Goal: Task Accomplishment & Management: Use online tool/utility

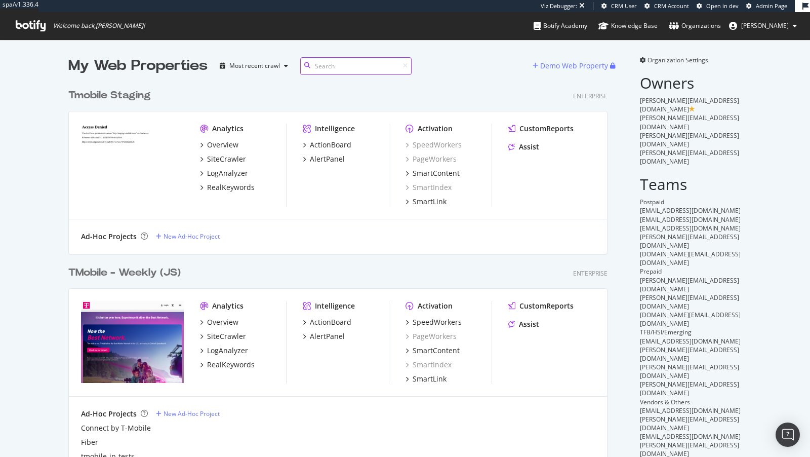
scroll to position [108, 0]
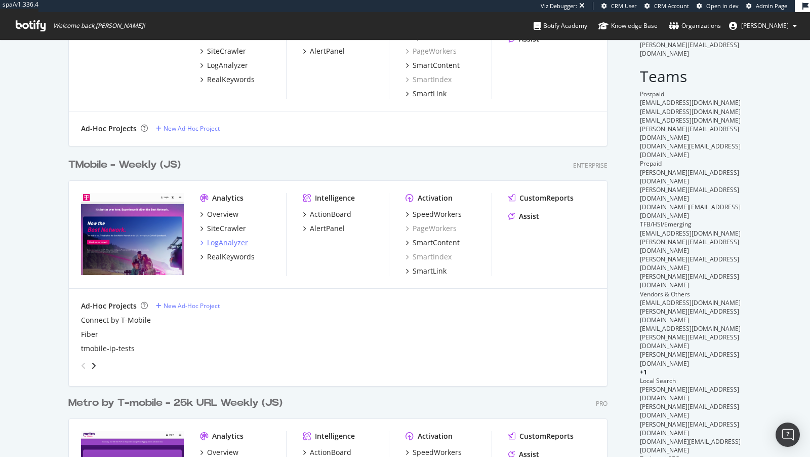
click at [237, 239] on div "LogAnalyzer" at bounding box center [227, 242] width 41 height 10
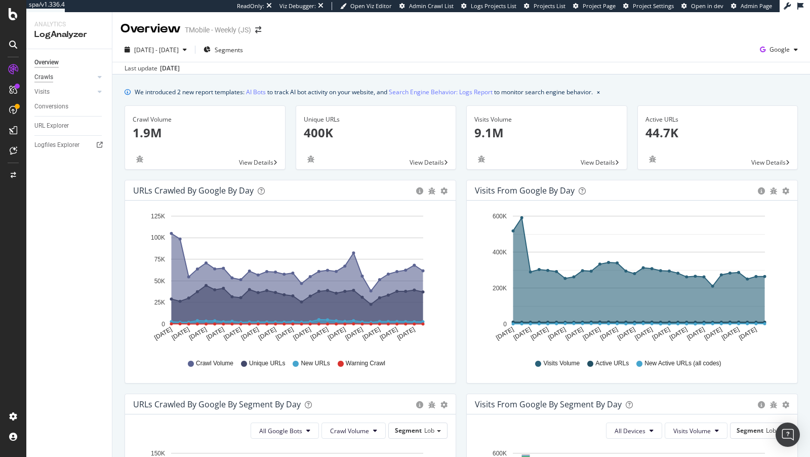
click at [49, 76] on div "Crawls" at bounding box center [43, 77] width 19 height 11
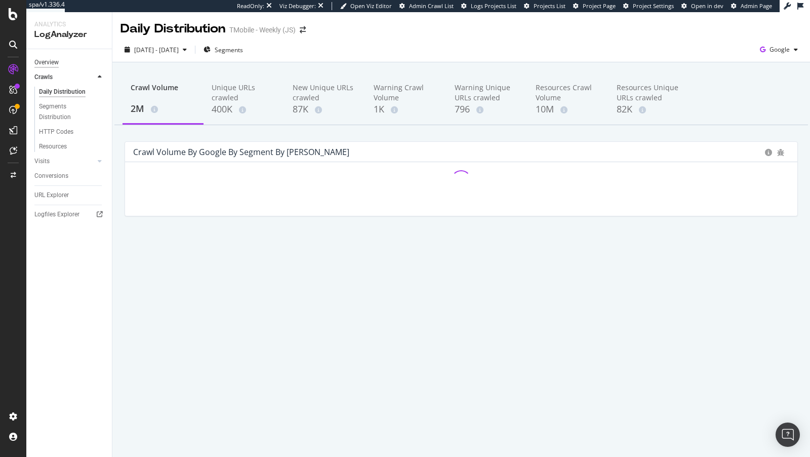
click at [44, 62] on div "Overview" at bounding box center [46, 62] width 24 height 11
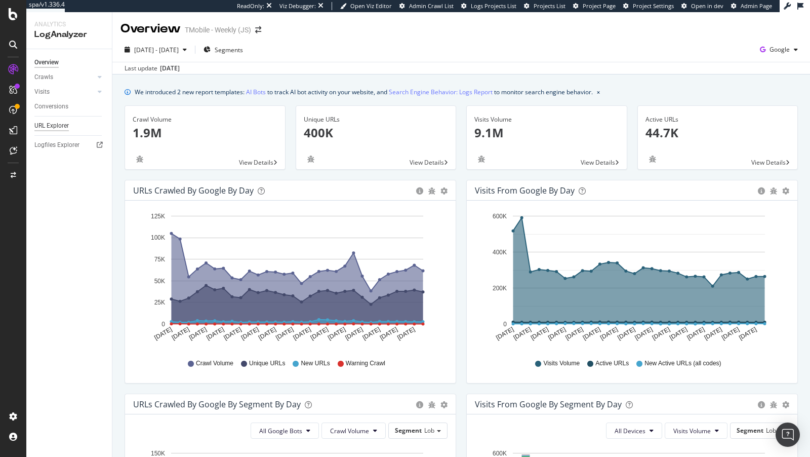
click at [55, 126] on div "URL Explorer" at bounding box center [51, 125] width 34 height 11
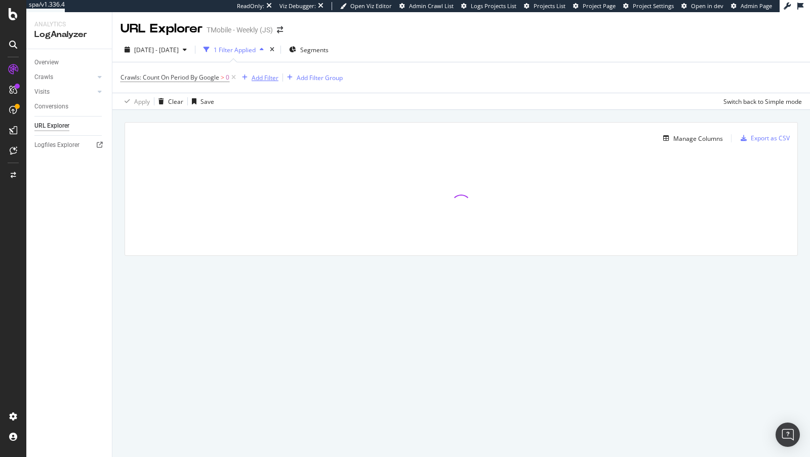
click at [270, 78] on div "Add Filter" at bounding box center [265, 77] width 27 height 9
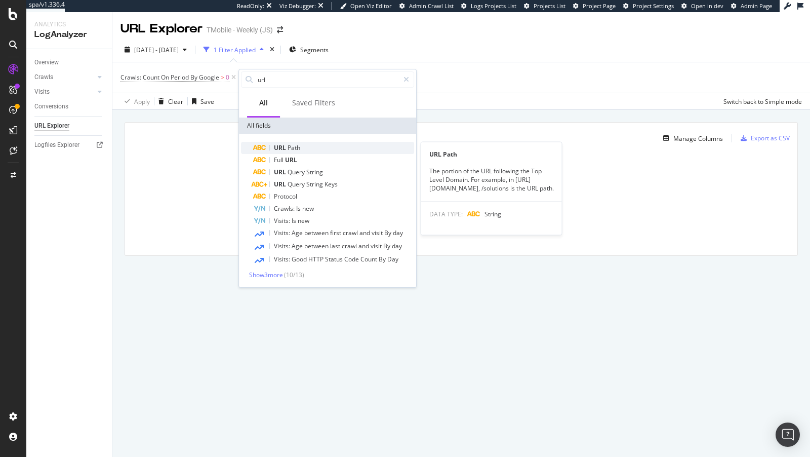
type input "url"
click at [311, 148] on div "URL Path" at bounding box center [333, 148] width 161 height 12
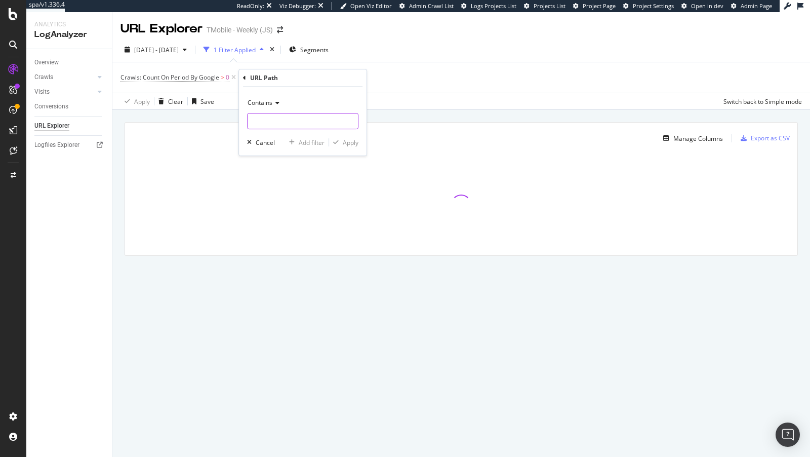
click at [289, 123] on input "text" at bounding box center [302, 121] width 110 height 16
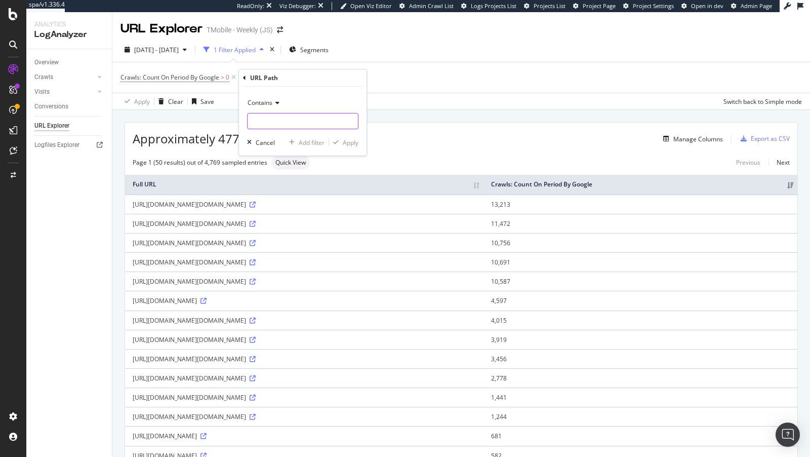
paste input "[URL][DOMAIN_NAME]"
type input "[URL][DOMAIN_NAME]"
click at [353, 141] on div "Apply" at bounding box center [351, 142] width 16 height 9
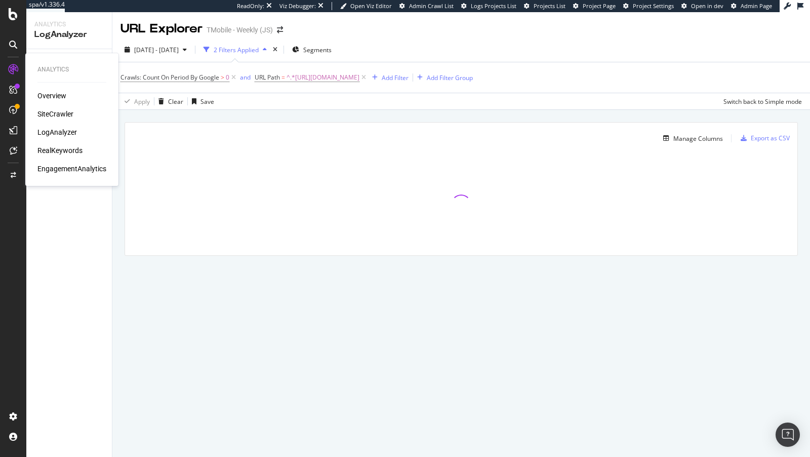
click at [55, 114] on div "SiteCrawler" at bounding box center [55, 114] width 36 height 10
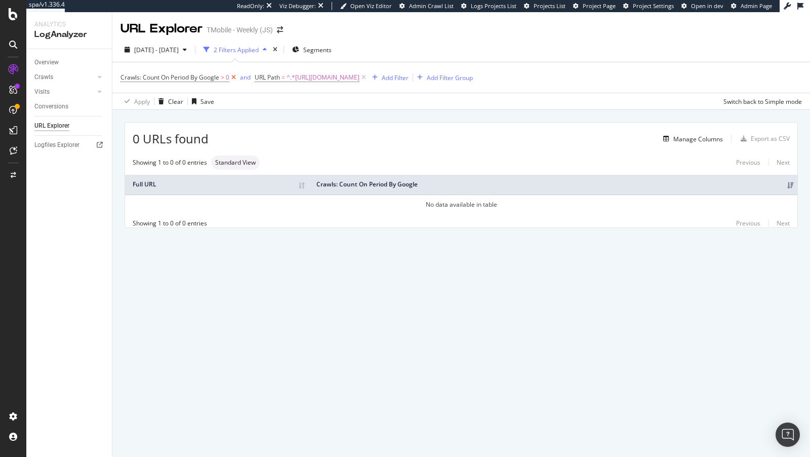
click at [233, 77] on icon at bounding box center [233, 77] width 9 height 10
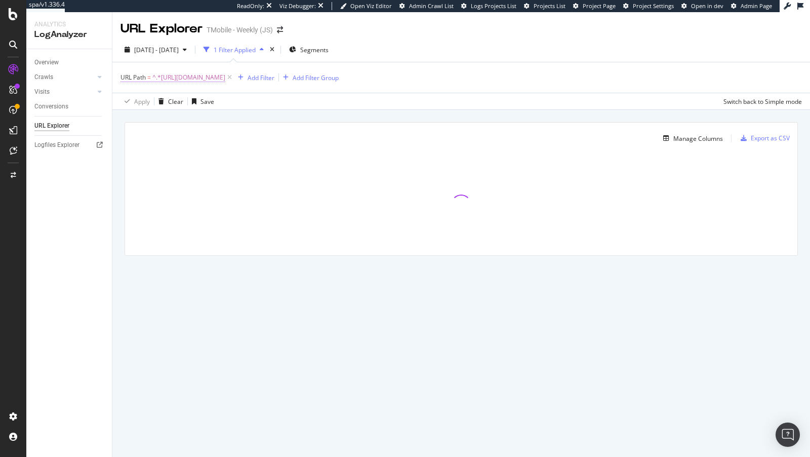
click at [225, 75] on span "^.*https://www.t-mobile.com/cell-phone/google-pixel-10.*$" at bounding box center [188, 77] width 73 height 14
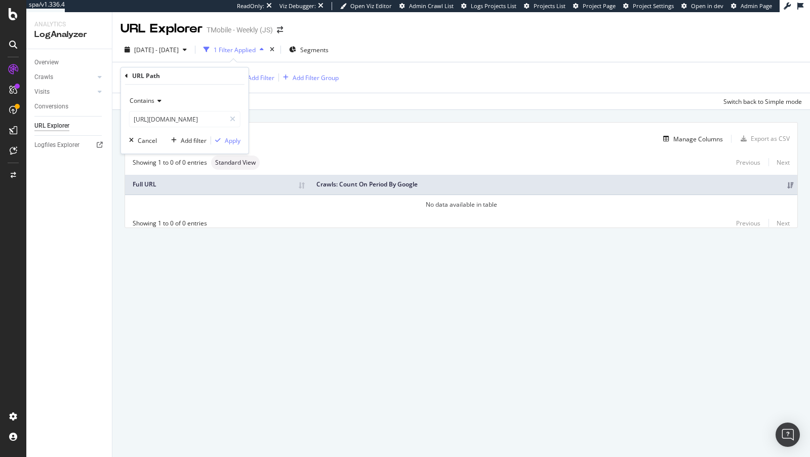
click at [125, 74] on icon at bounding box center [126, 76] width 3 height 6
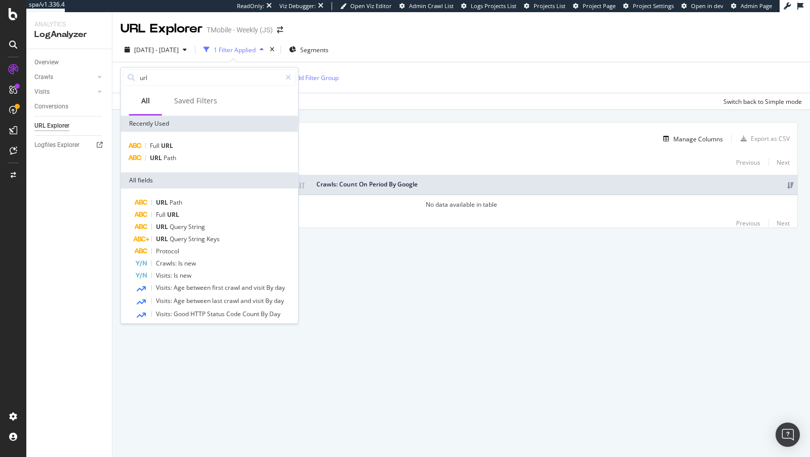
click at [169, 136] on div "Full URL URL Path" at bounding box center [209, 152] width 177 height 40
click at [169, 142] on span "URL" at bounding box center [167, 145] width 12 height 9
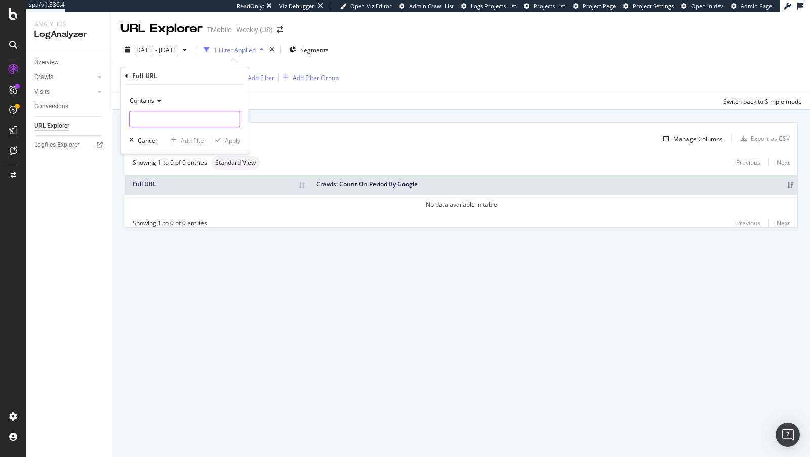
click at [162, 116] on input "text" at bounding box center [185, 119] width 110 height 16
paste input "[URL][DOMAIN_NAME]"
type input "[URL][DOMAIN_NAME]"
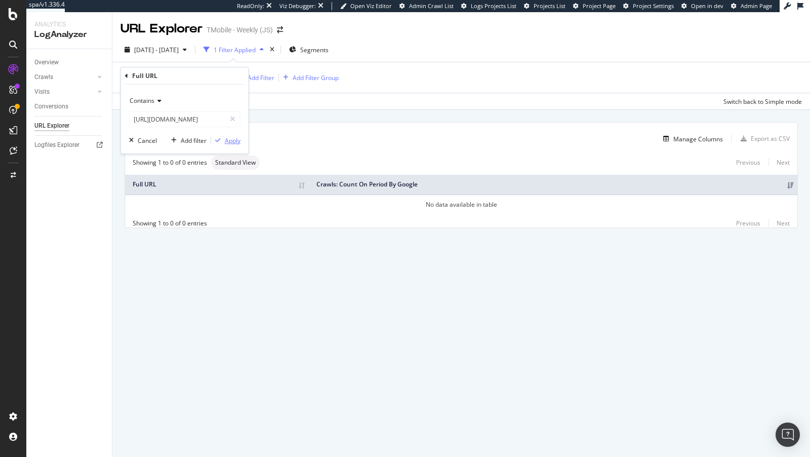
click at [229, 143] on div "Apply" at bounding box center [233, 140] width 16 height 9
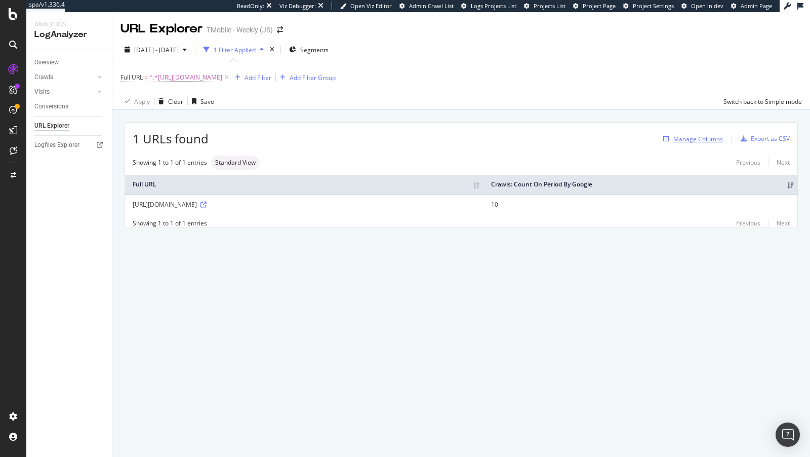
click at [698, 143] on div "Manage Columns" at bounding box center [691, 138] width 64 height 11
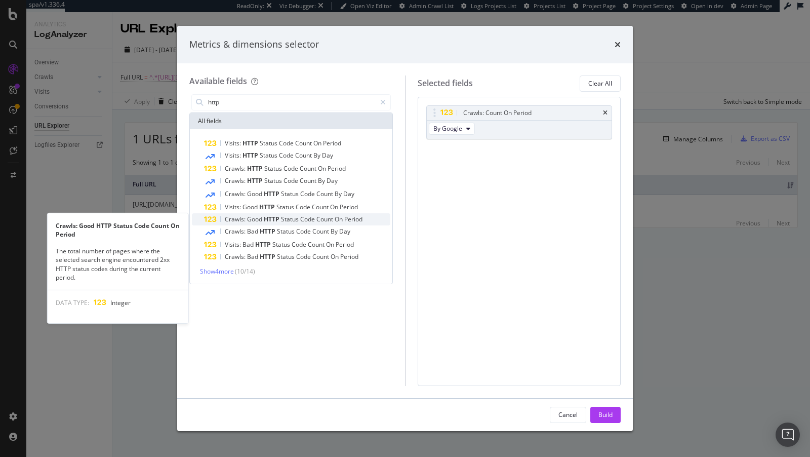
type input "http"
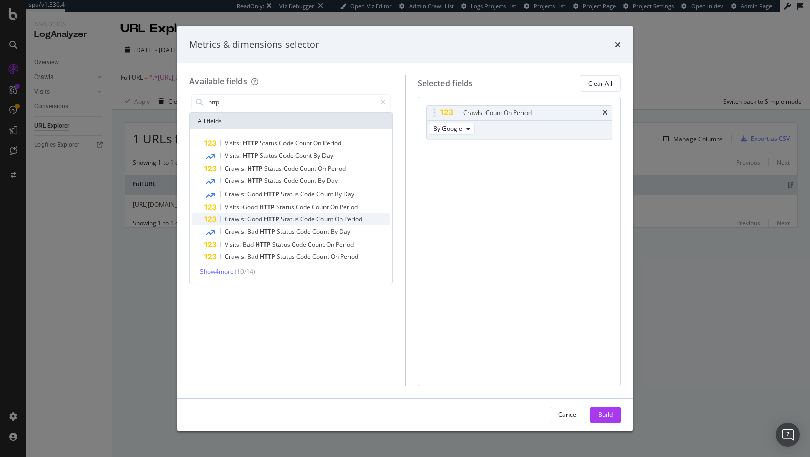
click at [274, 219] on span "HTTP" at bounding box center [272, 219] width 17 height 9
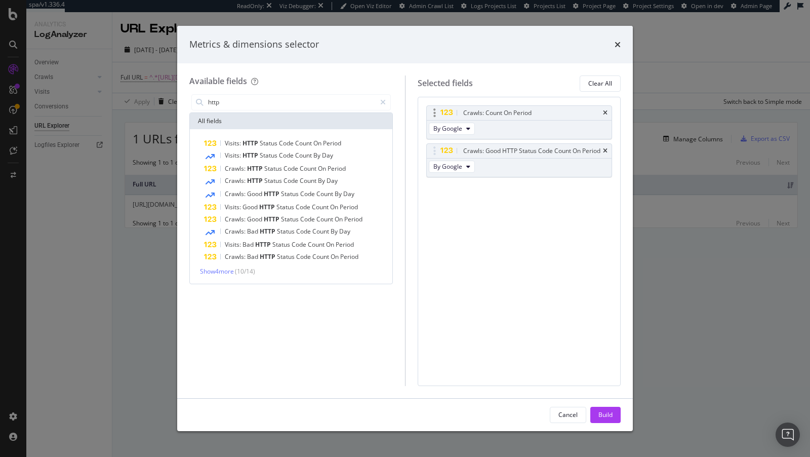
click at [600, 110] on div "Crawls: Count On Period" at bounding box center [531, 113] width 140 height 10
click at [604, 110] on icon "times" at bounding box center [605, 113] width 5 height 6
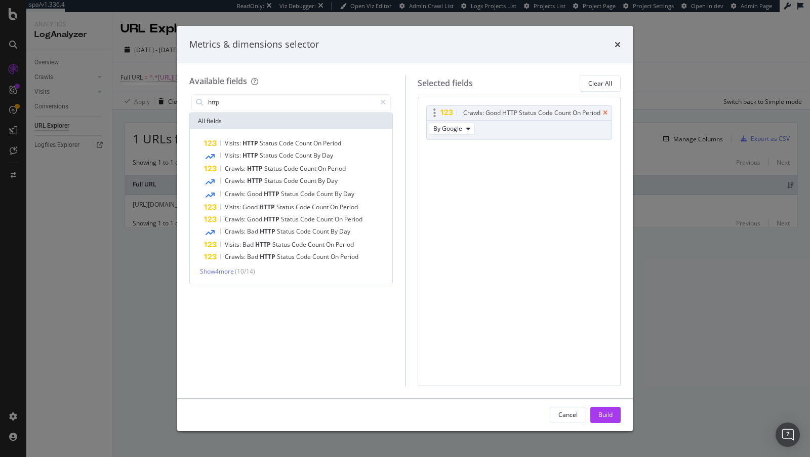
click at [605, 110] on icon "times" at bounding box center [605, 113] width 5 height 6
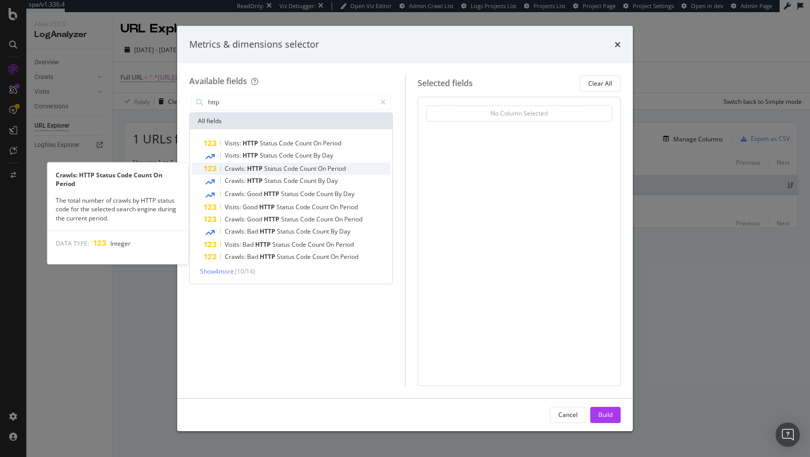
click at [308, 170] on span "Count" at bounding box center [309, 168] width 18 height 9
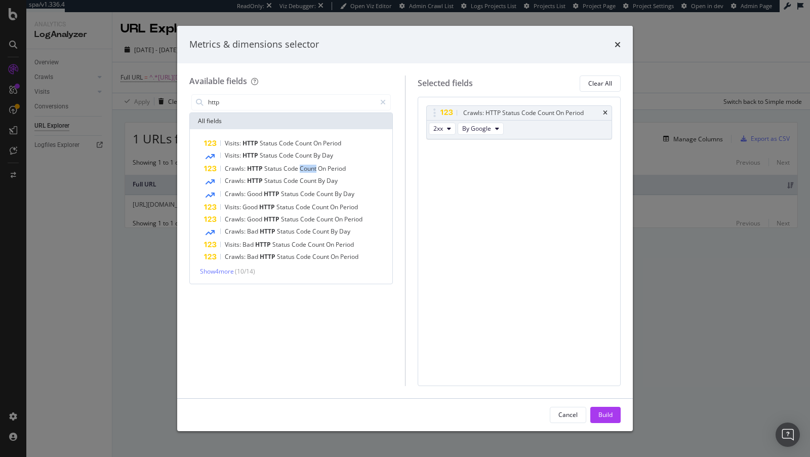
click at [308, 170] on span "Count" at bounding box center [309, 168] width 18 height 9
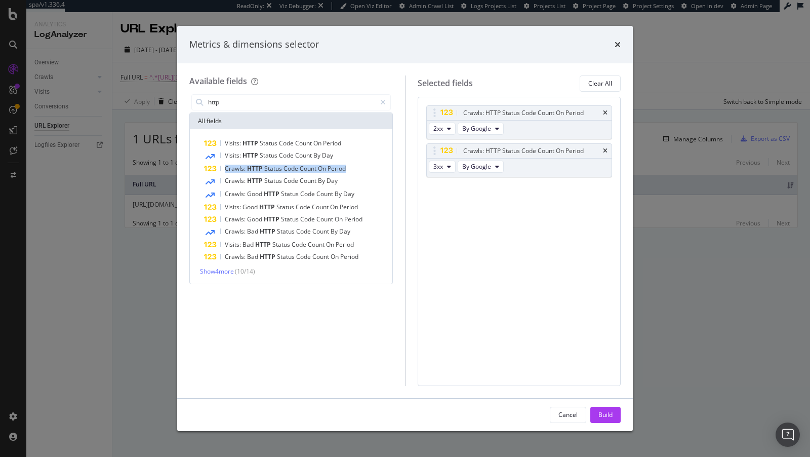
click at [308, 170] on span "Count" at bounding box center [309, 168] width 18 height 9
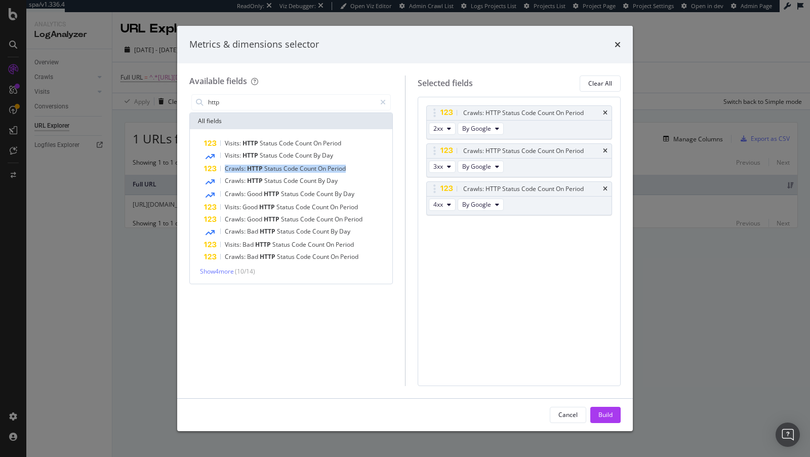
click at [308, 170] on span "Count" at bounding box center [309, 168] width 18 height 9
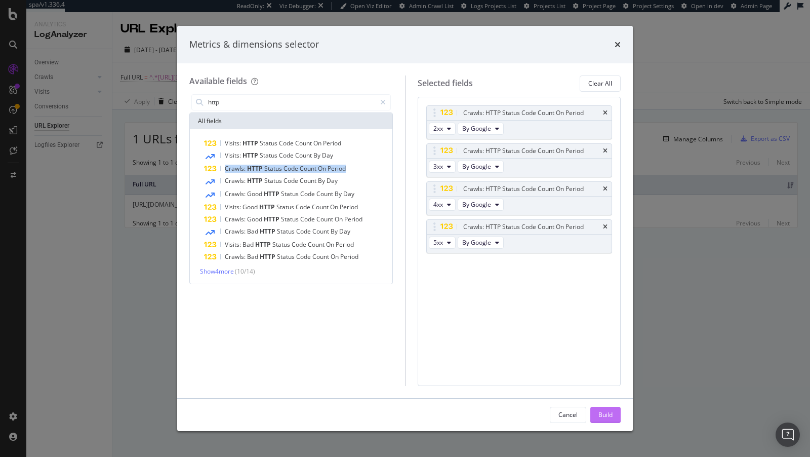
click at [605, 407] on div "Build" at bounding box center [605, 414] width 14 height 15
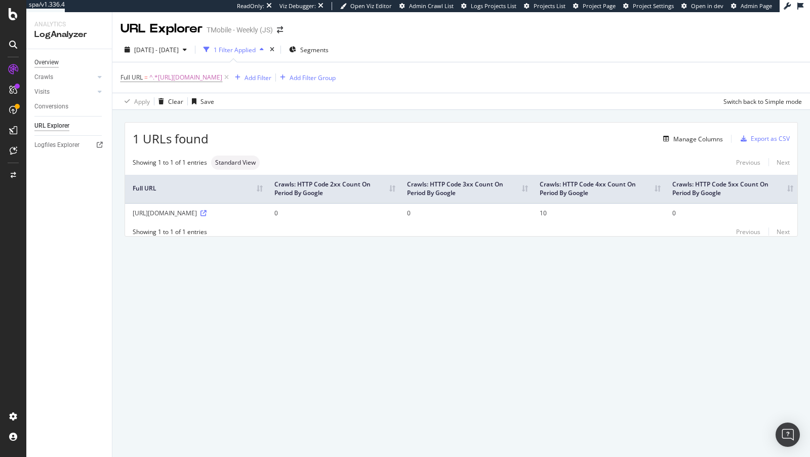
click at [59, 58] on link "Overview" at bounding box center [69, 62] width 70 height 11
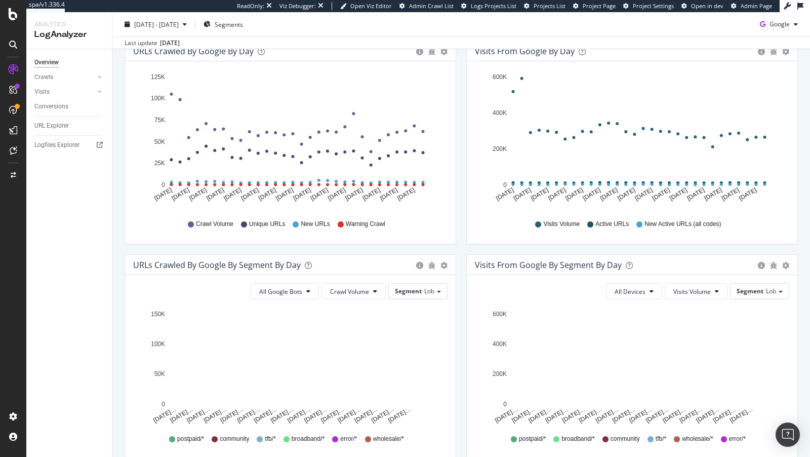
scroll to position [286, 0]
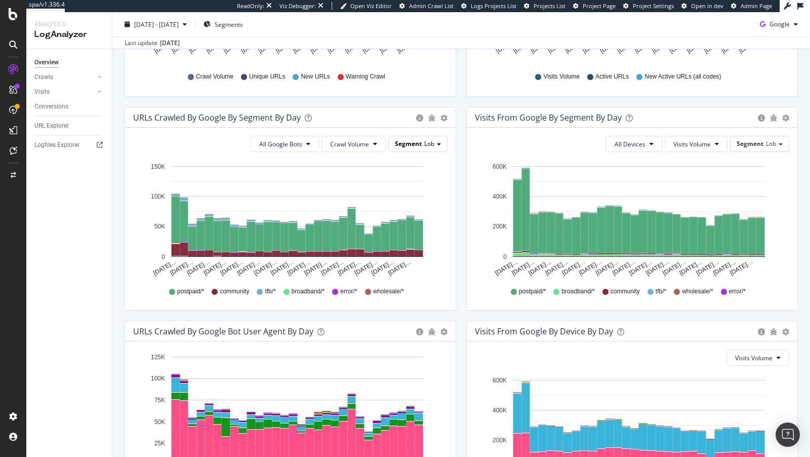
click at [432, 142] on span "Lob" at bounding box center [429, 143] width 10 height 9
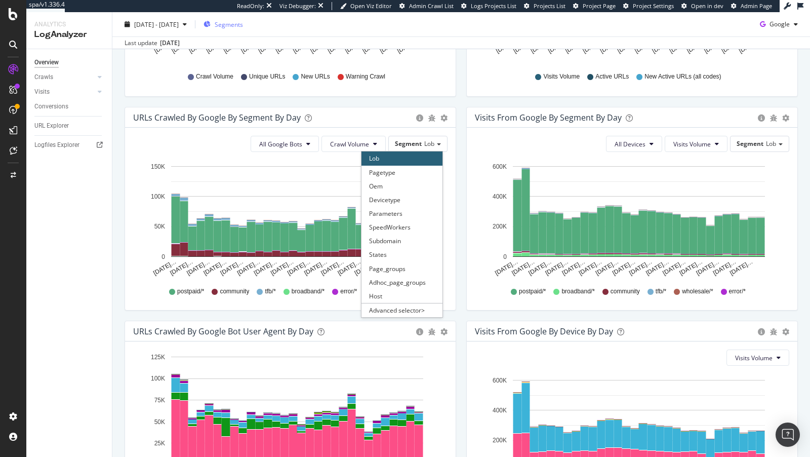
click at [243, 21] on span "Segments" at bounding box center [229, 24] width 28 height 9
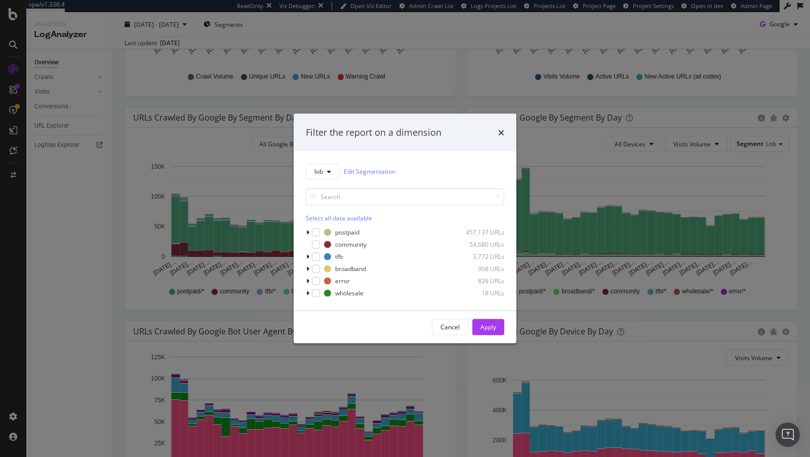
click at [317, 82] on div "Filter the report on a dimension lob Edit Segmentation Select all data availabl…" at bounding box center [405, 228] width 810 height 457
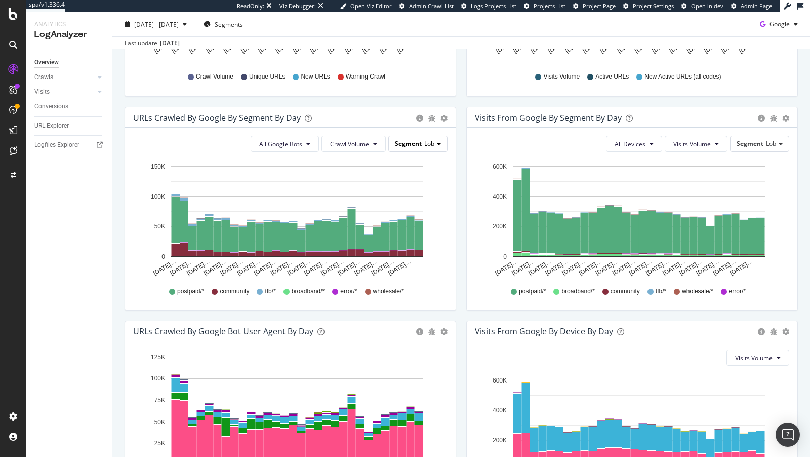
click at [421, 145] on span "Segment" at bounding box center [408, 143] width 27 height 9
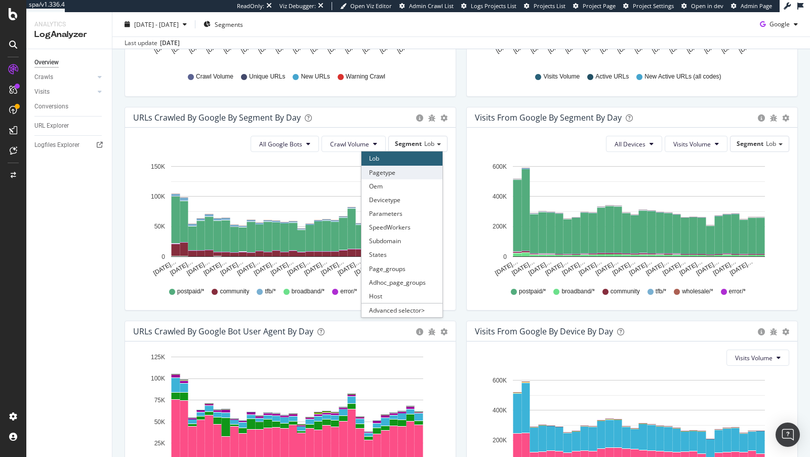
click at [400, 174] on div "Pagetype" at bounding box center [401, 172] width 81 height 14
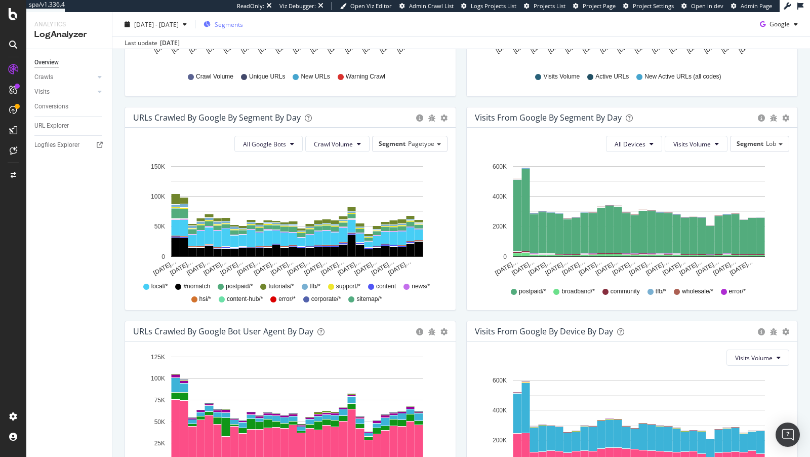
click at [243, 22] on span "Segments" at bounding box center [229, 24] width 28 height 9
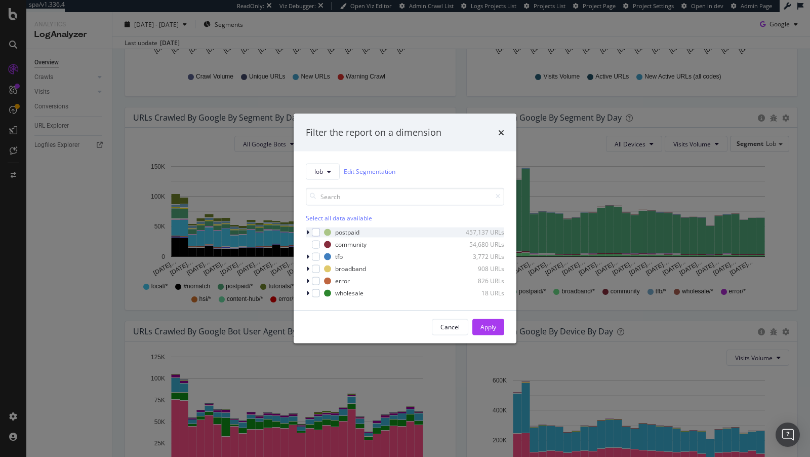
click at [308, 231] on icon "modal" at bounding box center [307, 232] width 3 height 6
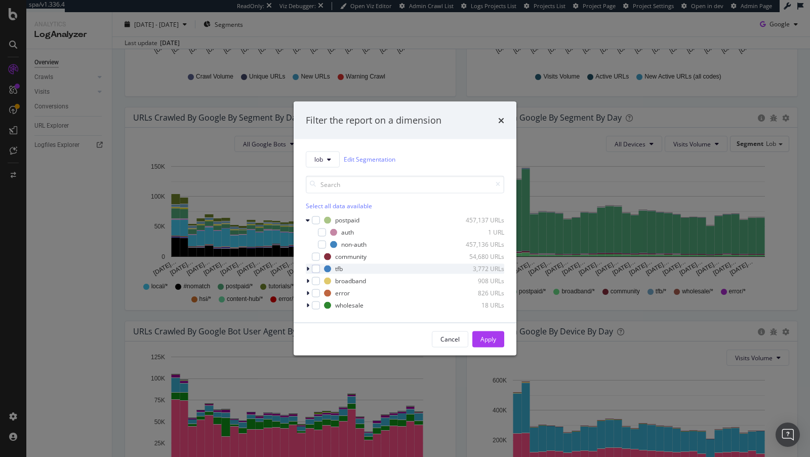
click at [310, 267] on div "modal" at bounding box center [309, 268] width 6 height 10
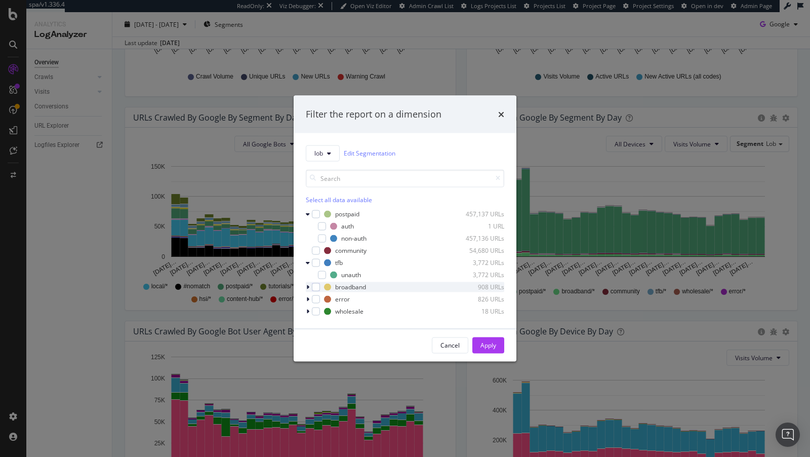
click at [310, 285] on div "modal" at bounding box center [309, 286] width 6 height 10
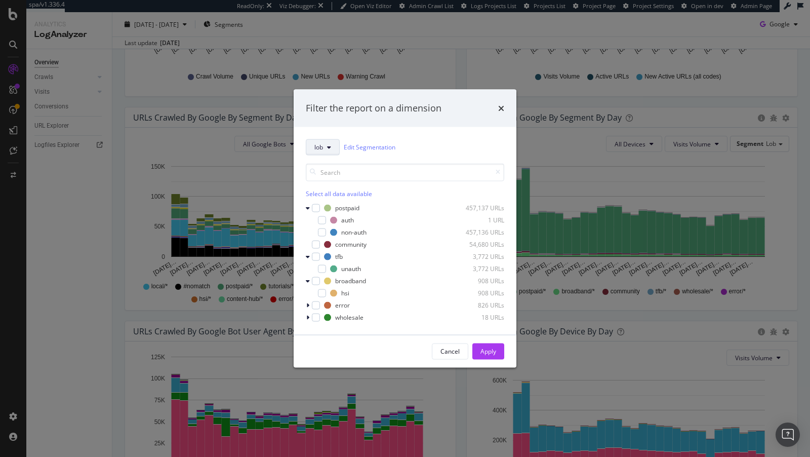
click at [326, 144] on button "lob" at bounding box center [323, 147] width 34 height 16
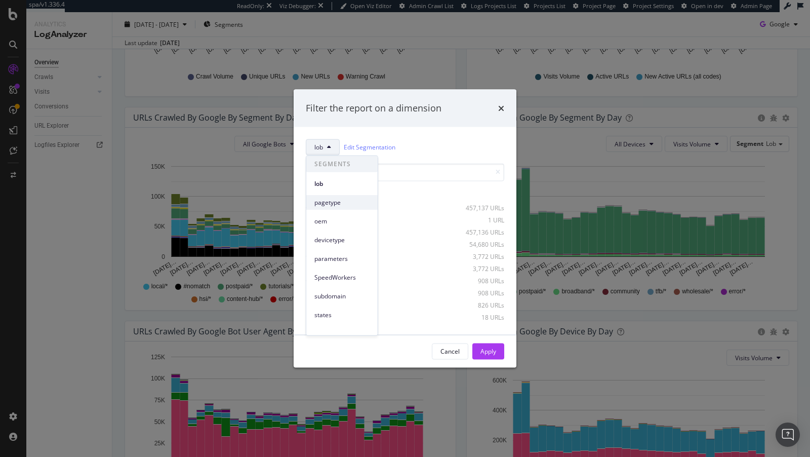
click at [328, 205] on span "pagetype" at bounding box center [341, 201] width 55 height 9
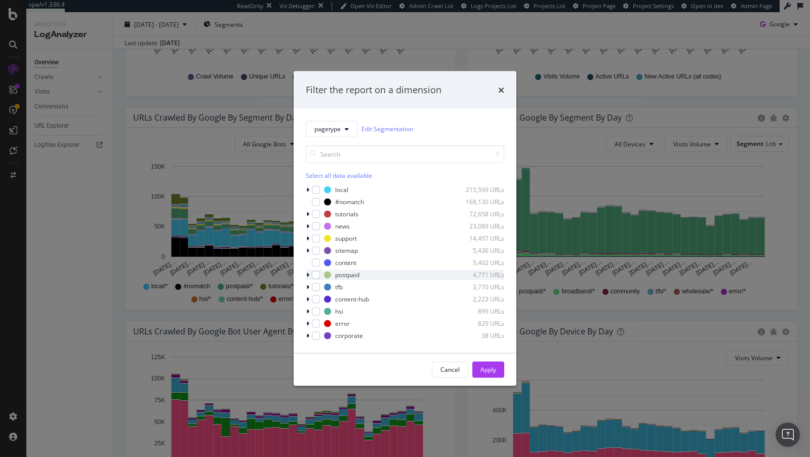
click at [309, 273] on div "modal" at bounding box center [309, 274] width 6 height 10
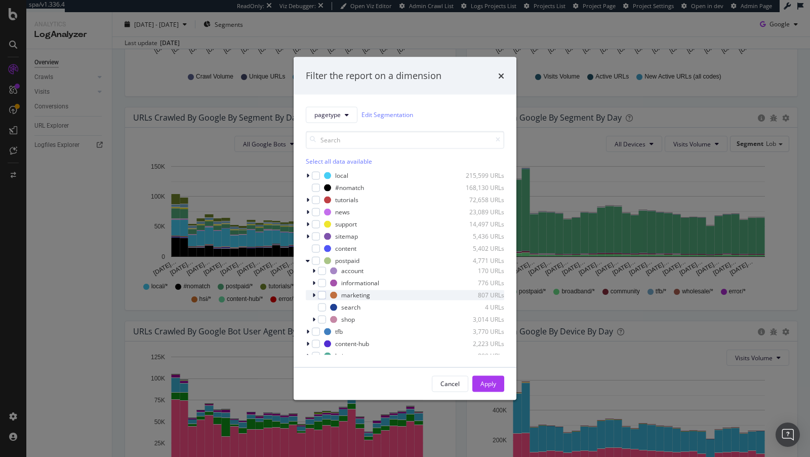
scroll to position [14, 0]
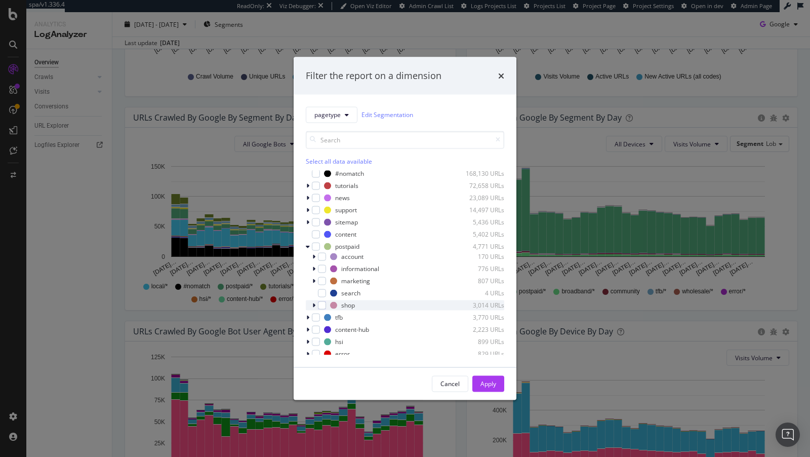
click at [312, 304] on icon "modal" at bounding box center [313, 305] width 3 height 6
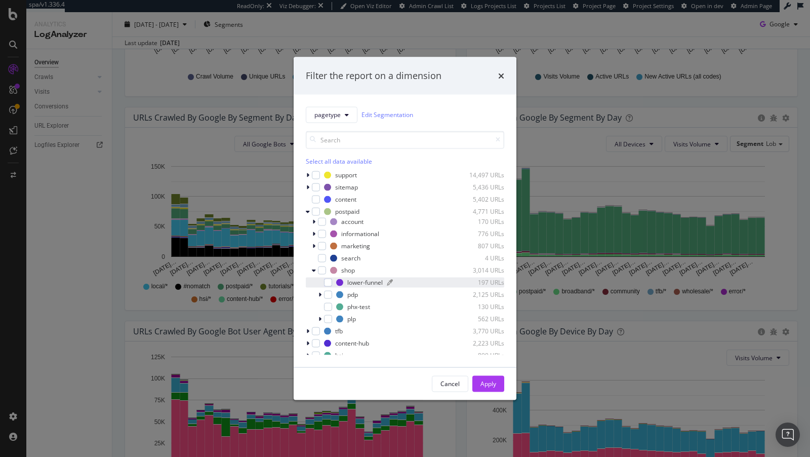
scroll to position [59, 0]
click at [328, 284] on div "modal" at bounding box center [328, 284] width 8 height 8
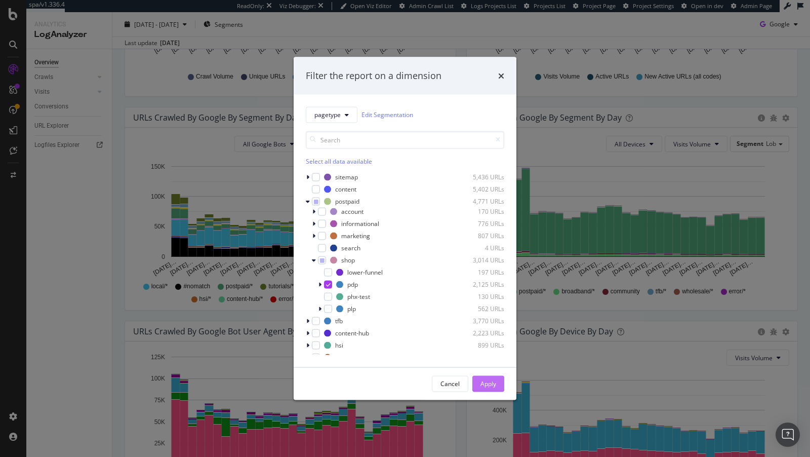
click at [488, 381] on div "Apply" at bounding box center [488, 383] width 16 height 9
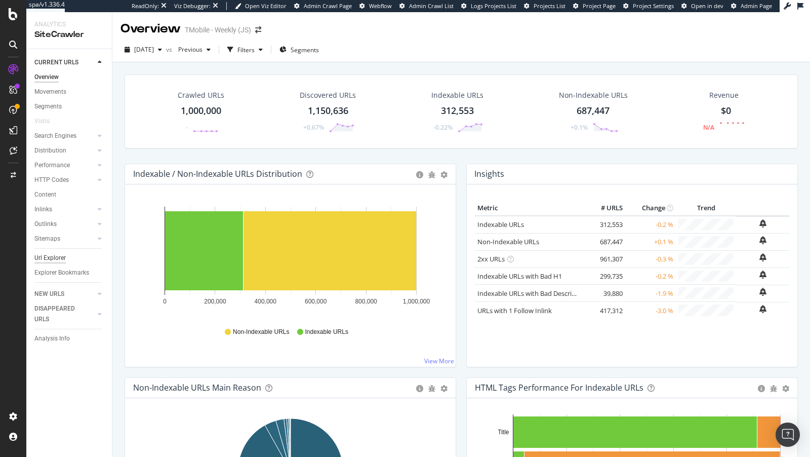
click at [48, 254] on div "Url Explorer" at bounding box center [49, 258] width 31 height 11
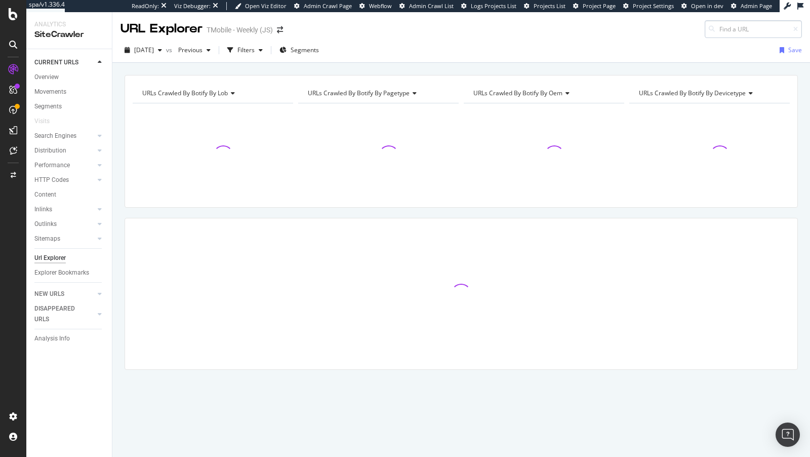
click at [753, 29] on input at bounding box center [752, 29] width 97 height 18
type input "[URL][DOMAIN_NAME]"
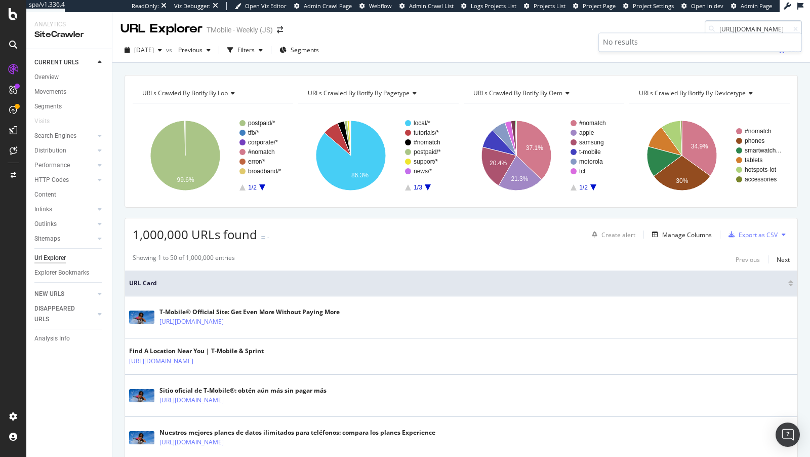
click at [762, 24] on input "[URL][DOMAIN_NAME]" at bounding box center [752, 29] width 97 height 18
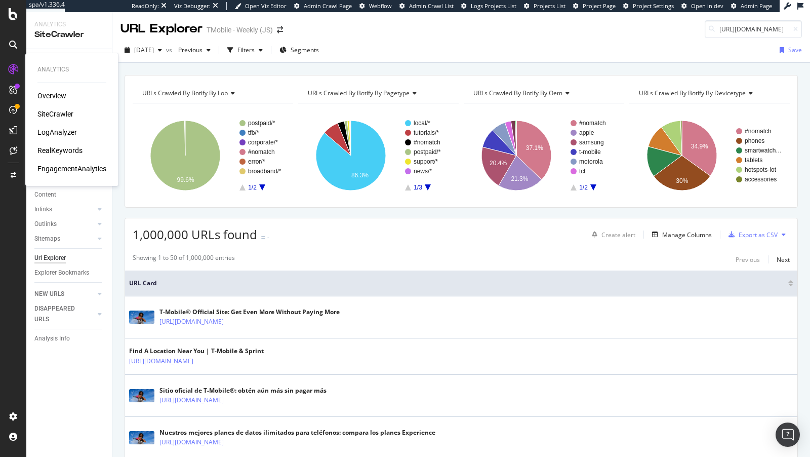
scroll to position [0, 0]
click at [66, 148] on div "RealKeywords" at bounding box center [59, 150] width 45 height 10
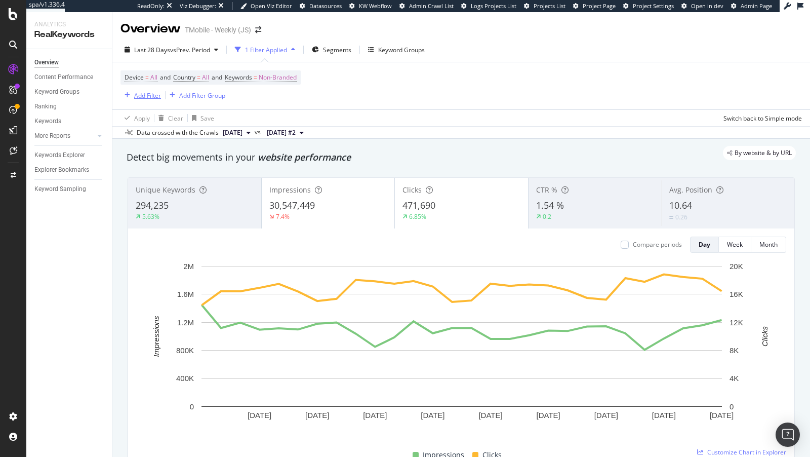
click at [147, 98] on div "Add Filter" at bounding box center [147, 95] width 27 height 9
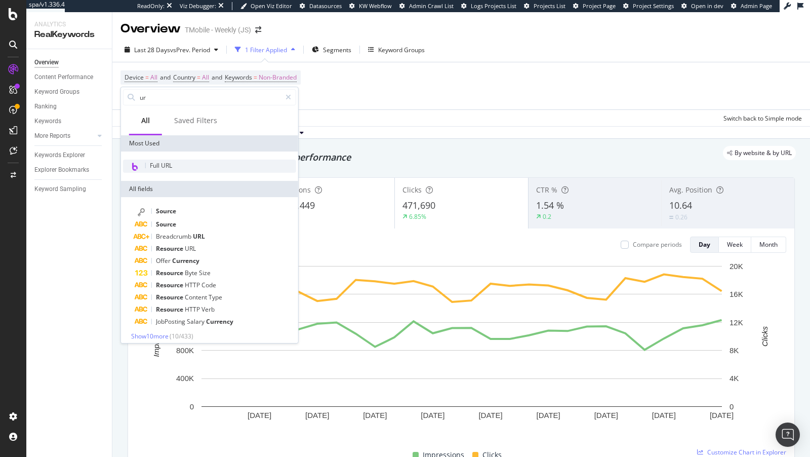
type input "ur"
click at [171, 165] on span "Full URL" at bounding box center [161, 165] width 22 height 9
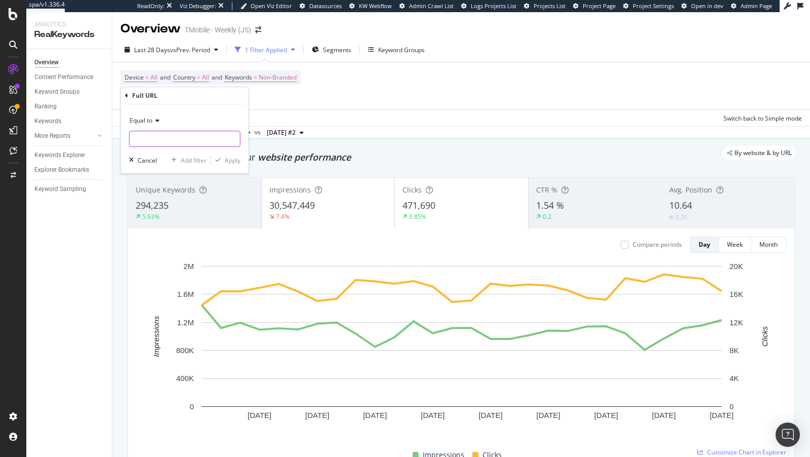
click at [221, 134] on input "text" at bounding box center [185, 139] width 110 height 16
paste input "[URL][DOMAIN_NAME]"
type input "[URL][DOMAIN_NAME]"
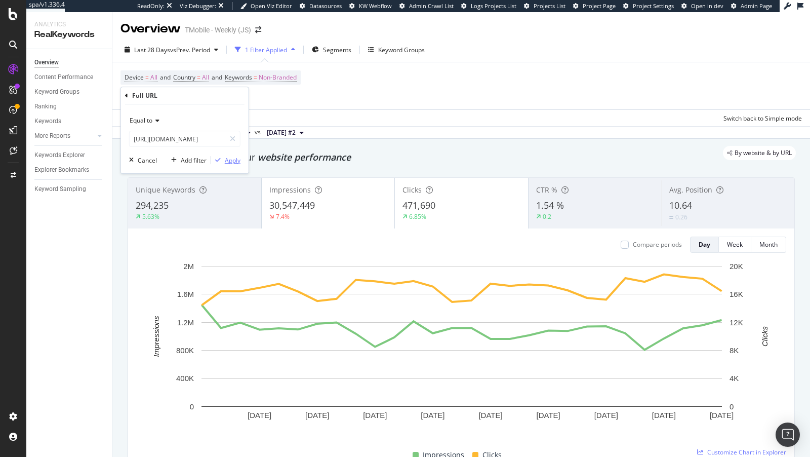
click at [234, 159] on div "Apply" at bounding box center [233, 160] width 16 height 9
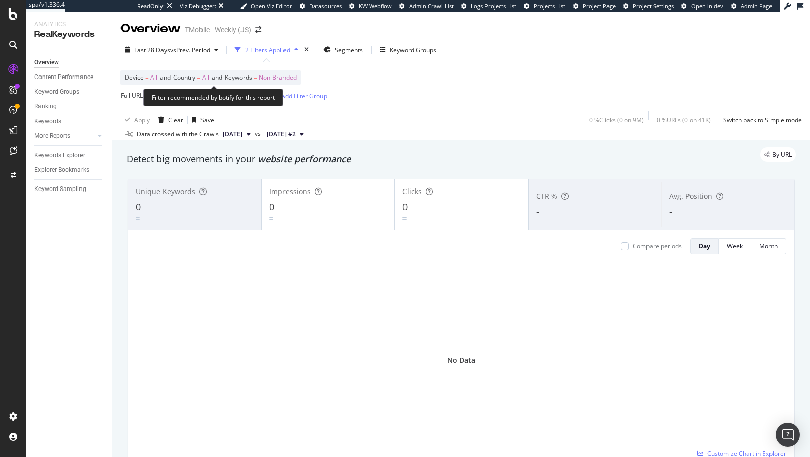
click at [252, 73] on span "Keywords" at bounding box center [238, 77] width 27 height 9
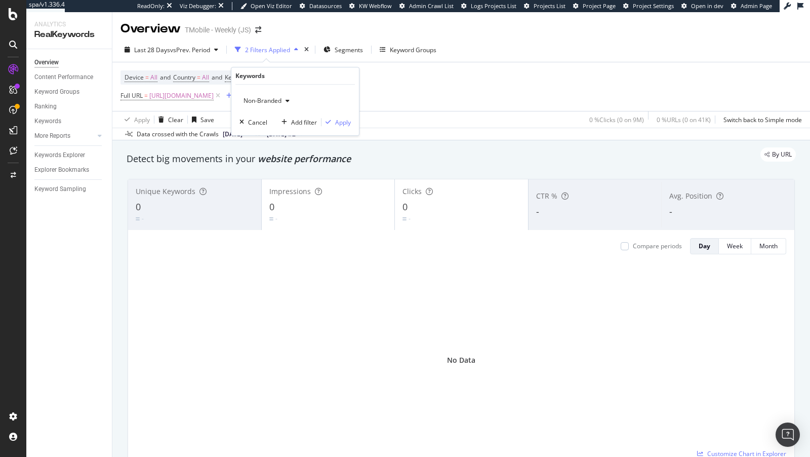
click at [270, 101] on span "Non-Branded" at bounding box center [260, 100] width 42 height 9
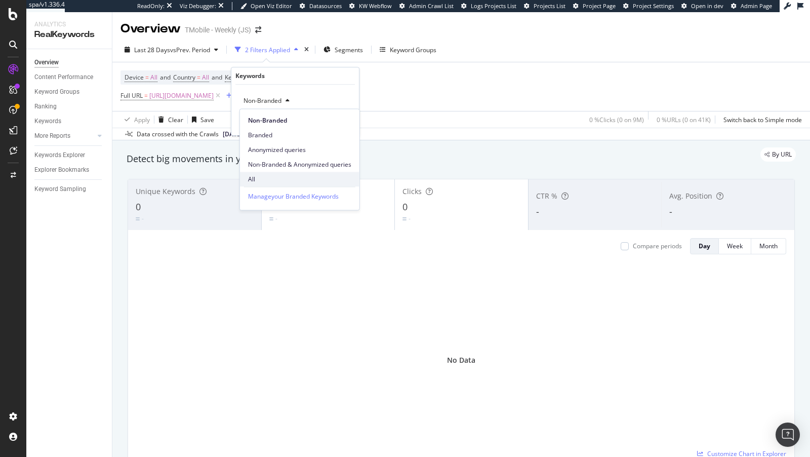
click at [263, 175] on span "All" at bounding box center [299, 179] width 103 height 9
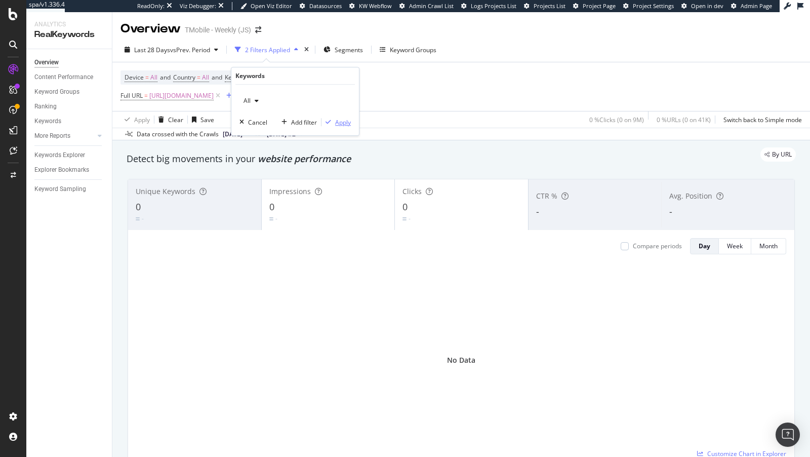
click at [336, 120] on div "Apply" at bounding box center [343, 122] width 16 height 9
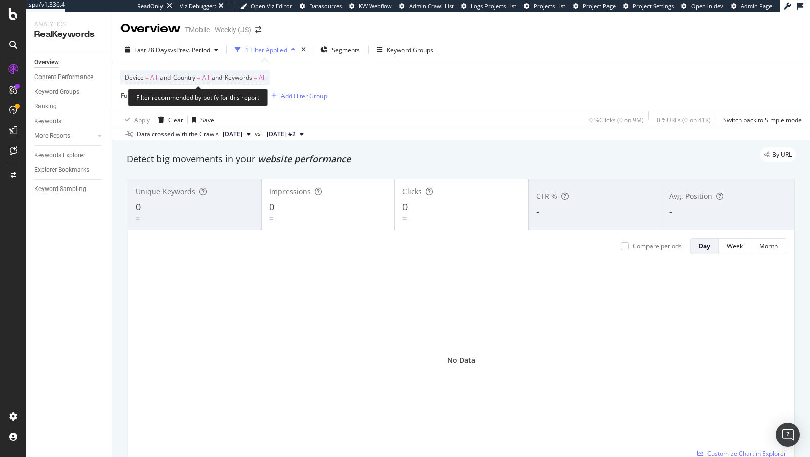
click at [218, 93] on div "Filter recommended by botify for this report" at bounding box center [198, 98] width 140 height 18
click at [210, 98] on span "[URL][DOMAIN_NAME]" at bounding box center [181, 96] width 64 height 14
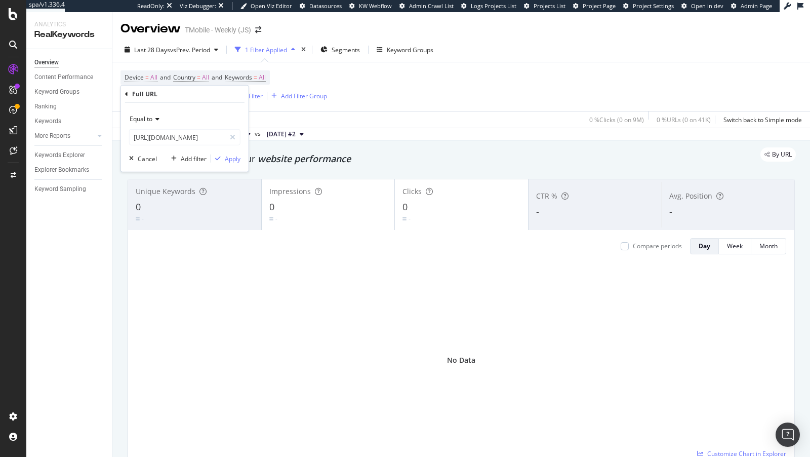
click at [142, 115] on span "Equal to" at bounding box center [141, 118] width 23 height 9
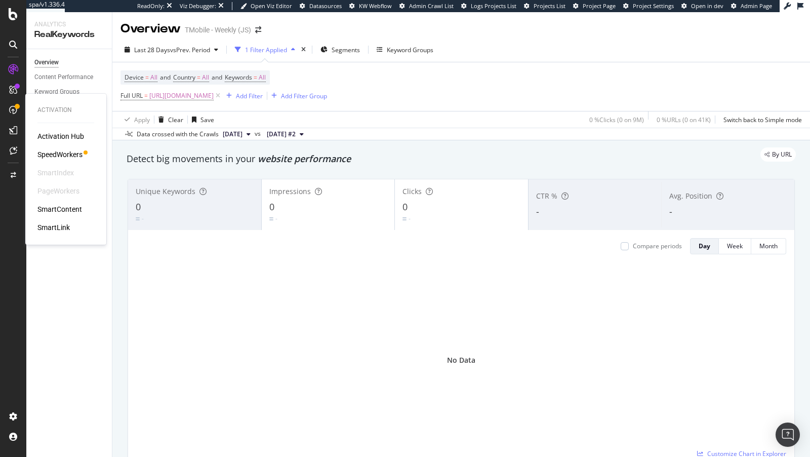
click at [68, 155] on div "SpeedWorkers" at bounding box center [59, 154] width 45 height 10
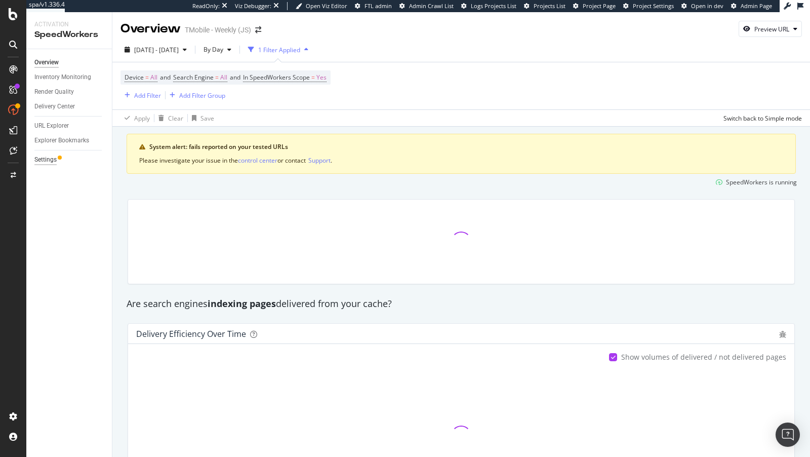
click at [46, 160] on div "Settings" at bounding box center [45, 159] width 22 height 11
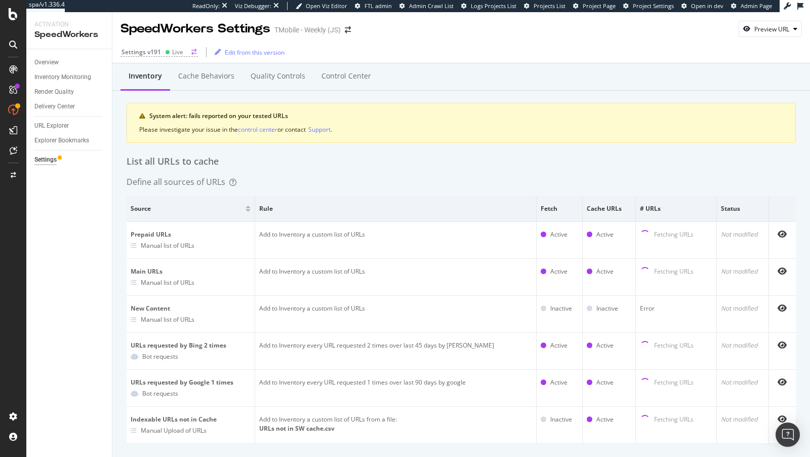
click at [172, 55] on div "Live" at bounding box center [177, 52] width 11 height 9
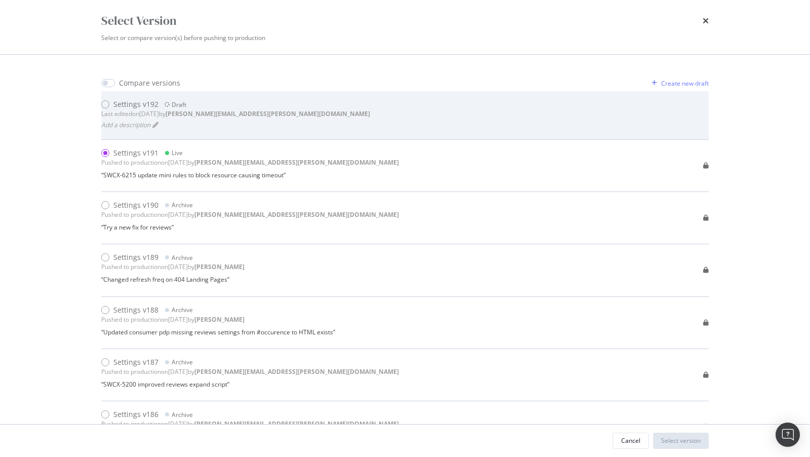
click at [206, 115] on b "[PERSON_NAME][EMAIL_ADDRESS][PERSON_NAME][DOMAIN_NAME]" at bounding box center [267, 113] width 204 height 9
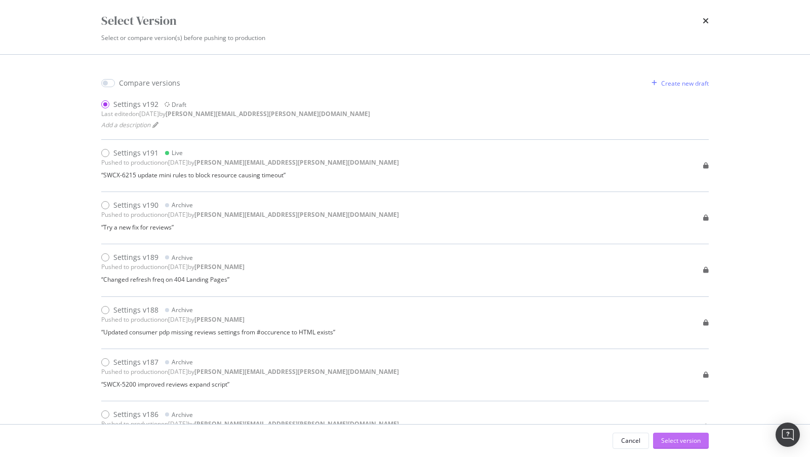
click at [698, 437] on div "Select version" at bounding box center [680, 440] width 39 height 9
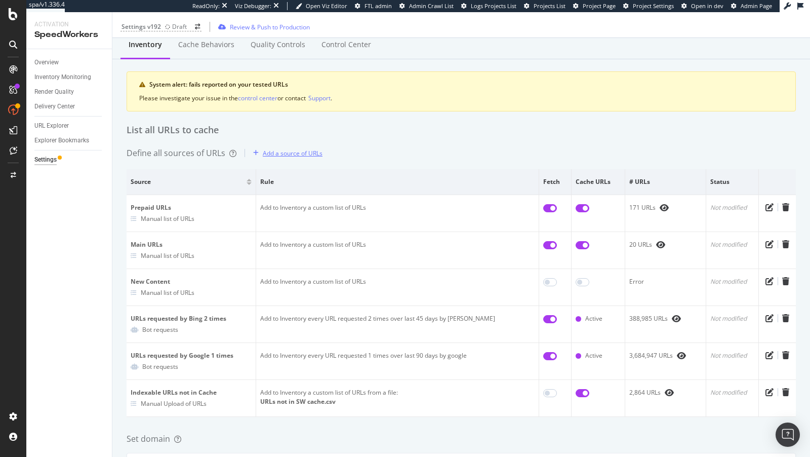
scroll to position [35, 0]
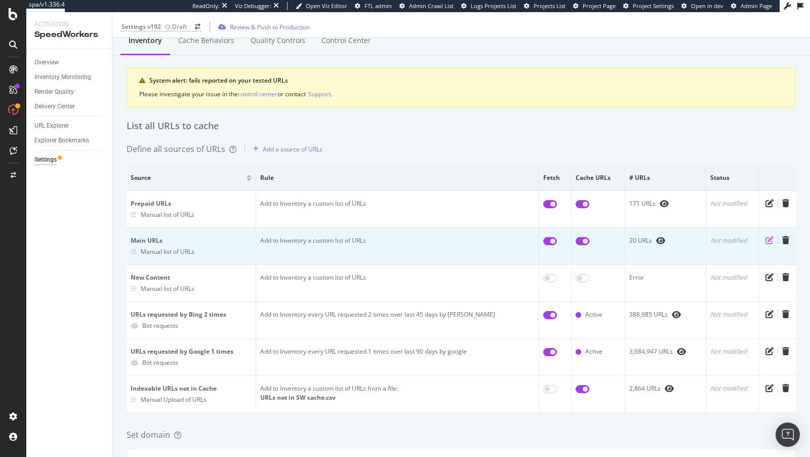
click at [771, 238] on icon "pen-to-square" at bounding box center [769, 240] width 8 height 8
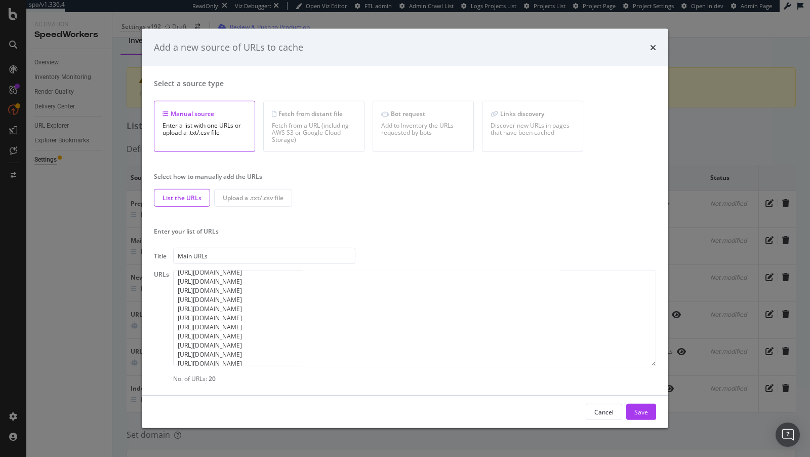
scroll to position [91, 0]
click at [336, 353] on textarea "[URL][DOMAIN_NAME] [URL][DOMAIN_NAME] [URL][DOMAIN_NAME] [URL][DOMAIN_NAME] [UR…" at bounding box center [414, 318] width 483 height 96
click at [313, 362] on textarea "[URL][DOMAIN_NAME] [URL][DOMAIN_NAME] [URL][DOMAIN_NAME] [URL][DOMAIN_NAME] [UR…" at bounding box center [414, 318] width 483 height 96
paste textarea "[URL][DOMAIN_NAME][DOMAIN_NAME]"
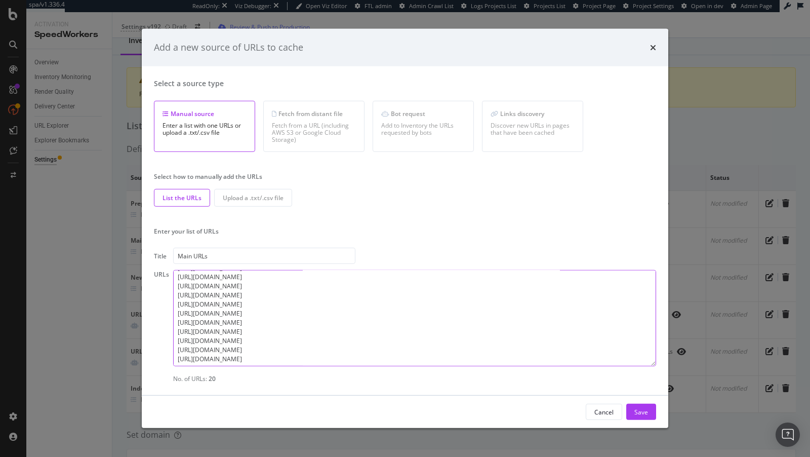
paste textarea "[URL][DOMAIN_NAME]"
type textarea "[URL][DOMAIN_NAME] [URL][DOMAIN_NAME] [URL][DOMAIN_NAME] [URL][DOMAIN_NAME] [UR…"
click at [647, 404] on div "Save" at bounding box center [641, 411] width 14 height 15
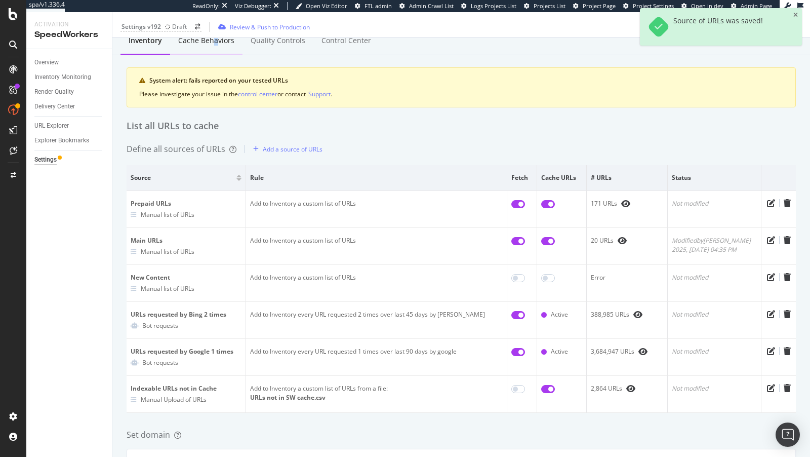
click at [214, 42] on div "Cache behaviors" at bounding box center [206, 40] width 56 height 10
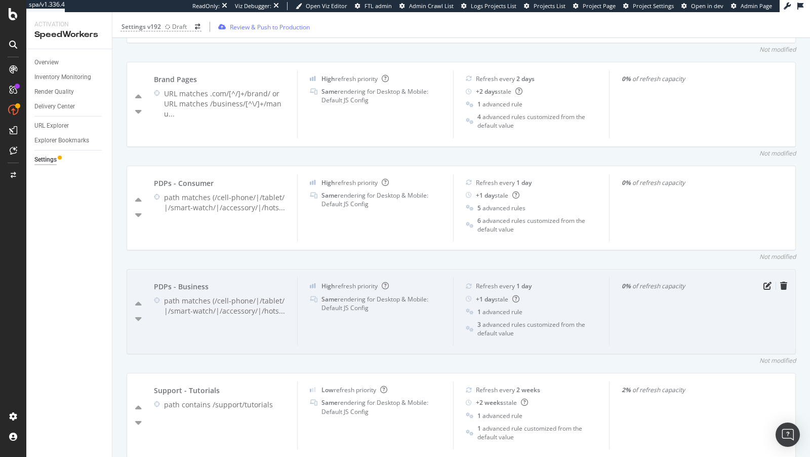
scroll to position [578, 0]
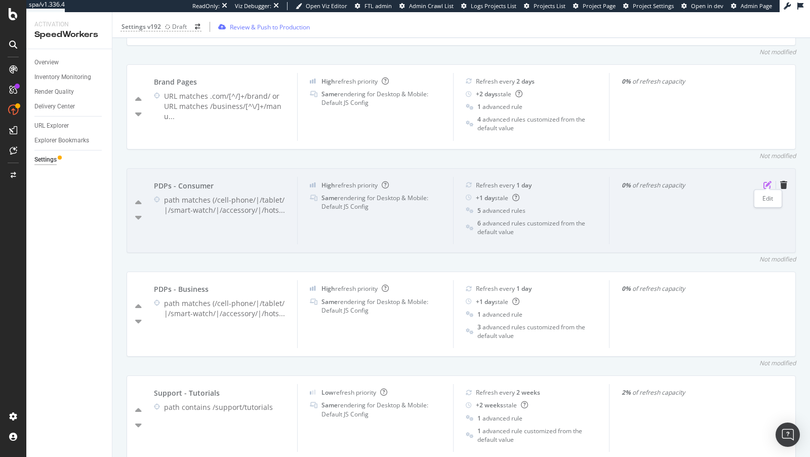
click at [766, 181] on icon "pen-to-square" at bounding box center [767, 185] width 8 height 8
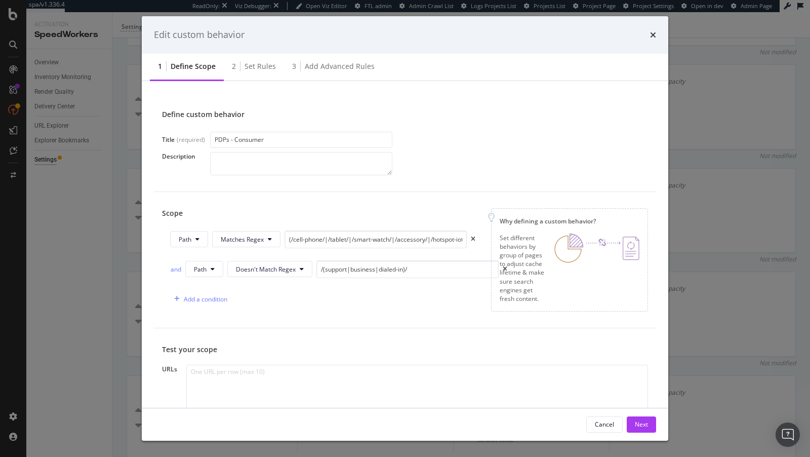
click at [339, 344] on div "Test your scope" at bounding box center [405, 349] width 486 height 10
click at [301, 378] on textarea "modal" at bounding box center [417, 412] width 462 height 96
paste textarea "[URL][DOMAIN_NAME]"
type textarea "[URL][DOMAIN_NAME]"
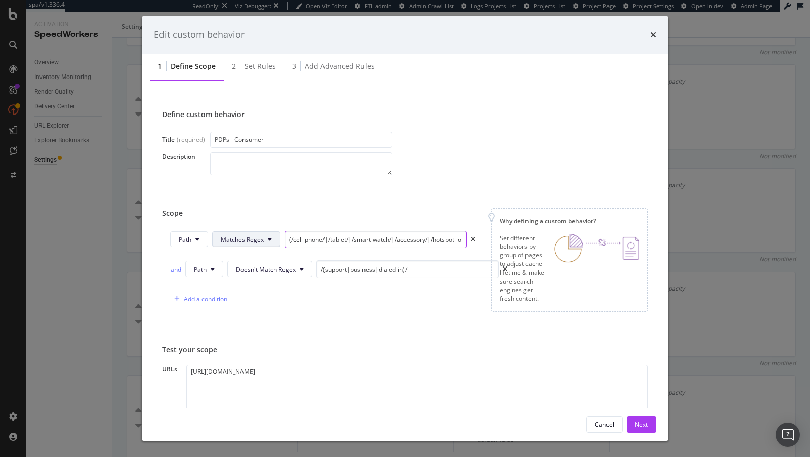
drag, startPoint x: 410, startPoint y: 242, endPoint x: 263, endPoint y: 242, distance: 147.8
click at [263, 242] on div "Path Matches Regex (/cell-phone/|/tablet/|/smart-watch/|/accessory/|/hotspot-io…" at bounding box center [322, 239] width 305 height 18
click at [303, 241] on input "(/cell-phone/|/tablet/|/smart-watch/|/accessory/|/hotspot-iot-connected-devices)" at bounding box center [375, 239] width 182 height 18
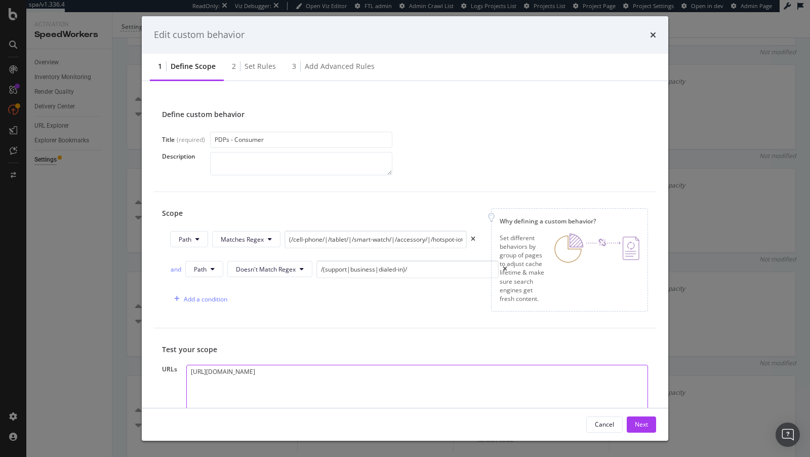
click at [363, 364] on textarea "[URL][DOMAIN_NAME]" at bounding box center [417, 412] width 462 height 96
click at [355, 371] on textarea "[URL][DOMAIN_NAME]" at bounding box center [417, 412] width 462 height 96
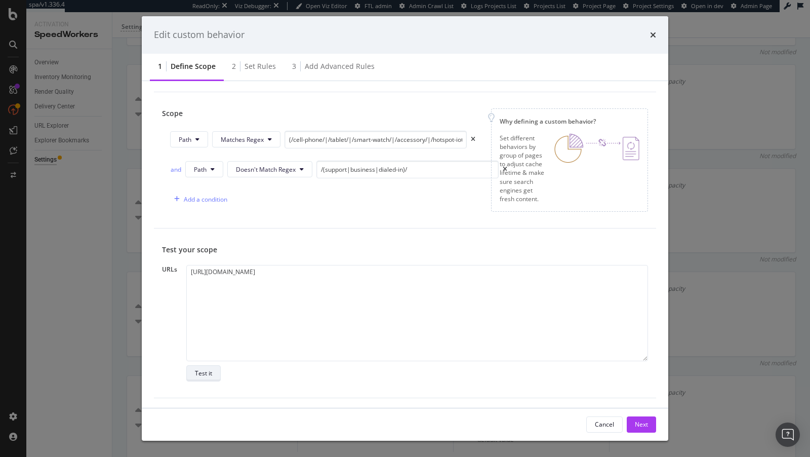
click at [192, 365] on button "Test it" at bounding box center [203, 373] width 34 height 16
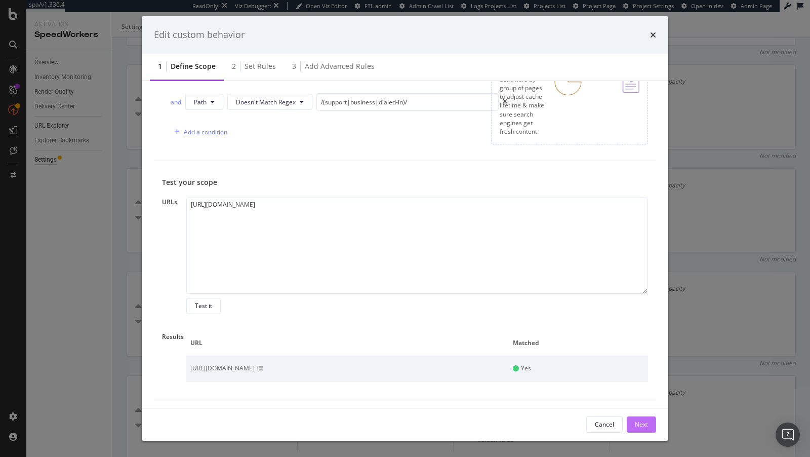
click at [644, 427] on div "Next" at bounding box center [641, 424] width 13 height 9
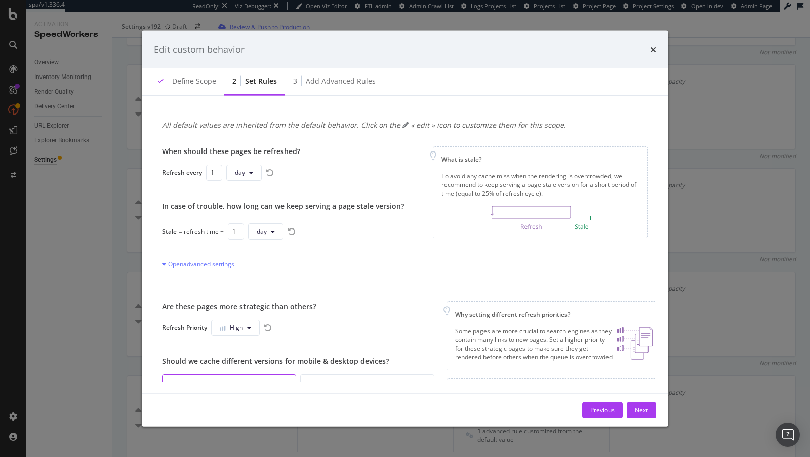
scroll to position [89, 0]
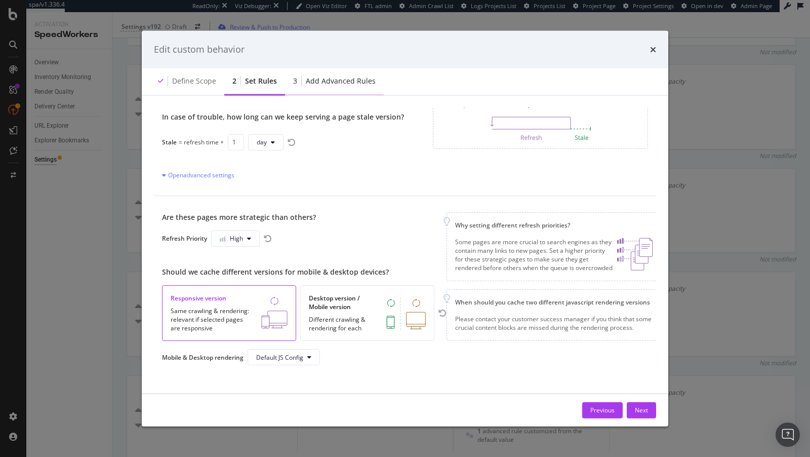
click at [333, 93] on div "3 Add advanced rules" at bounding box center [334, 81] width 99 height 28
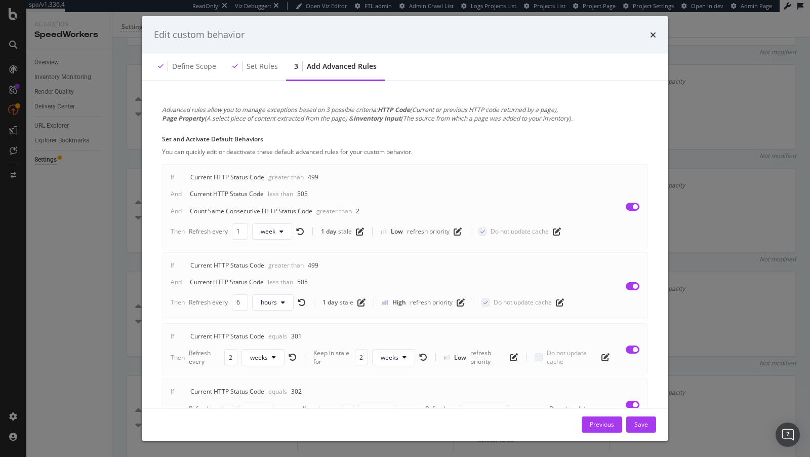
scroll to position [806, 0]
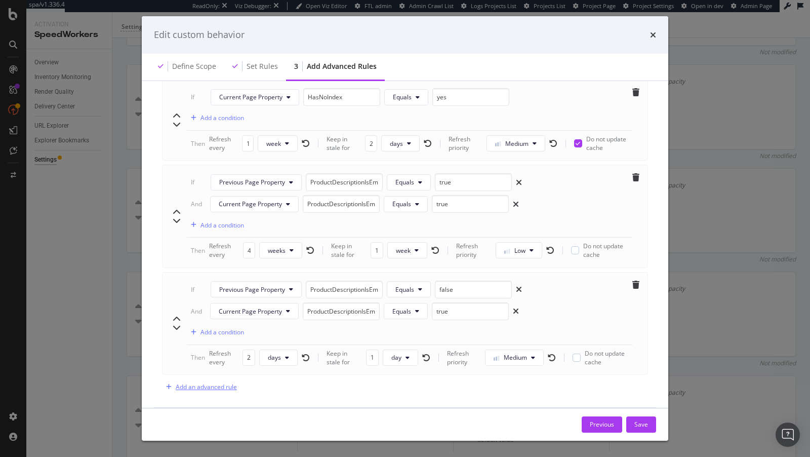
click at [217, 382] on div "Add an advanced rule" at bounding box center [206, 386] width 61 height 9
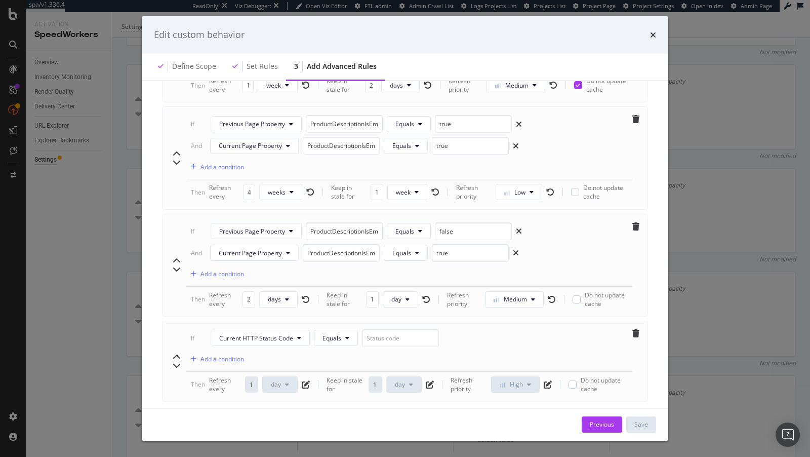
scroll to position [890, 0]
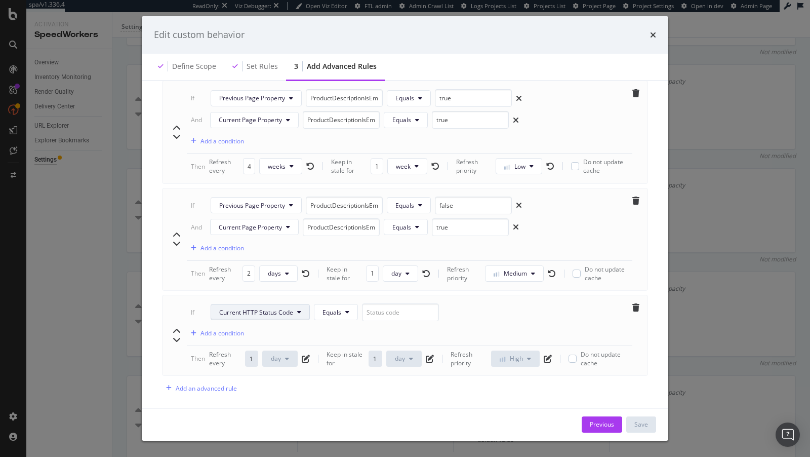
click at [293, 304] on button "Current HTTP Status Code" at bounding box center [260, 312] width 99 height 16
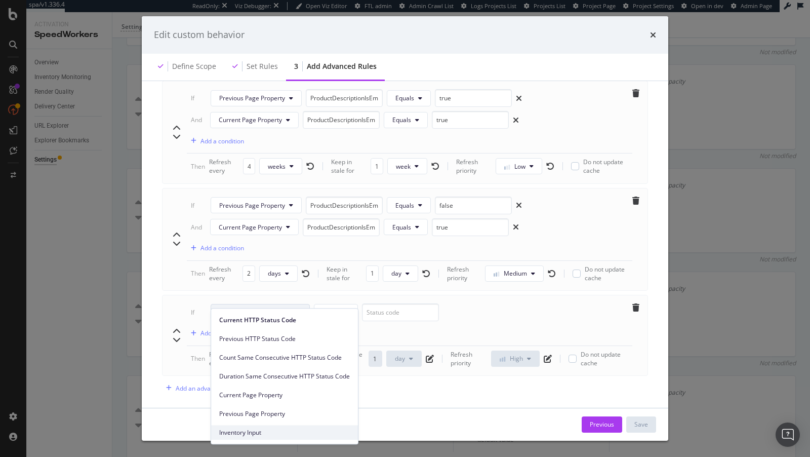
click at [260, 433] on span "Inventory Input" at bounding box center [284, 432] width 131 height 9
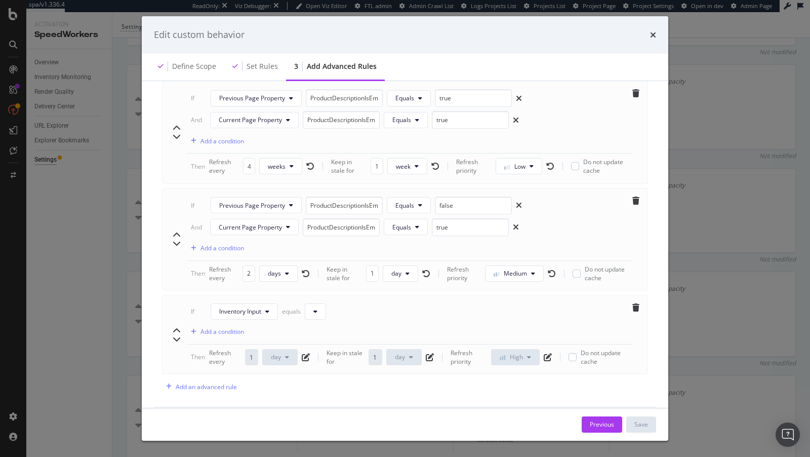
scroll to position [889, 0]
click at [314, 309] on icon "modal" at bounding box center [315, 312] width 4 height 6
click at [368, 171] on span "Main URLs" at bounding box center [362, 167] width 97 height 9
click at [225, 328] on div "Add a condition" at bounding box center [222, 332] width 44 height 9
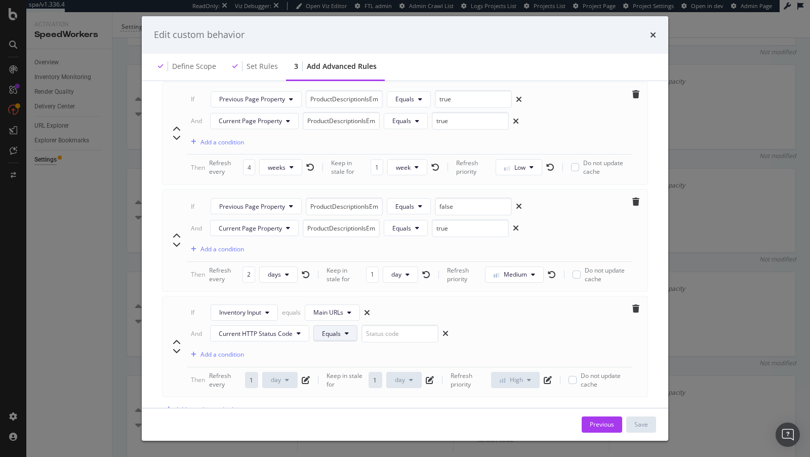
click at [340, 325] on button "Equals" at bounding box center [335, 333] width 44 height 16
click at [345, 360] on span "Greater than" at bounding box center [339, 359] width 36 height 9
click at [408, 324] on input "modal" at bounding box center [417, 333] width 77 height 18
click at [346, 329] on span "Greater than" at bounding box center [340, 333] width 36 height 9
click at [396, 326] on input "modal" at bounding box center [417, 333] width 77 height 18
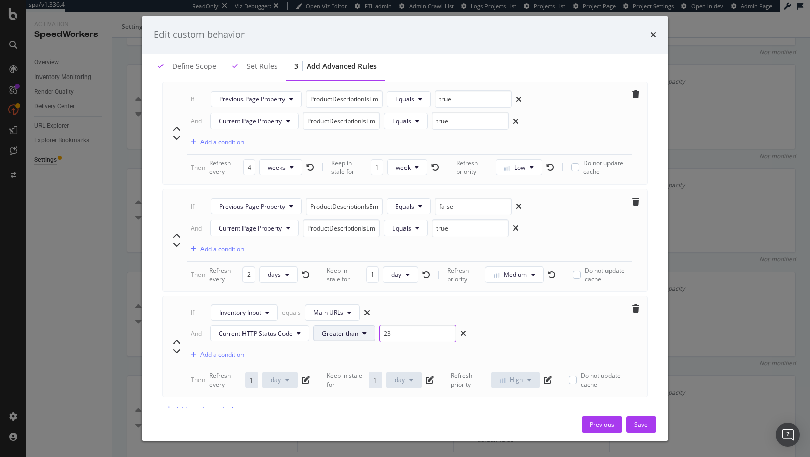
type input "2"
type input "300"
click at [576, 371] on div "Do not update cache" at bounding box center [598, 379] width 60 height 17
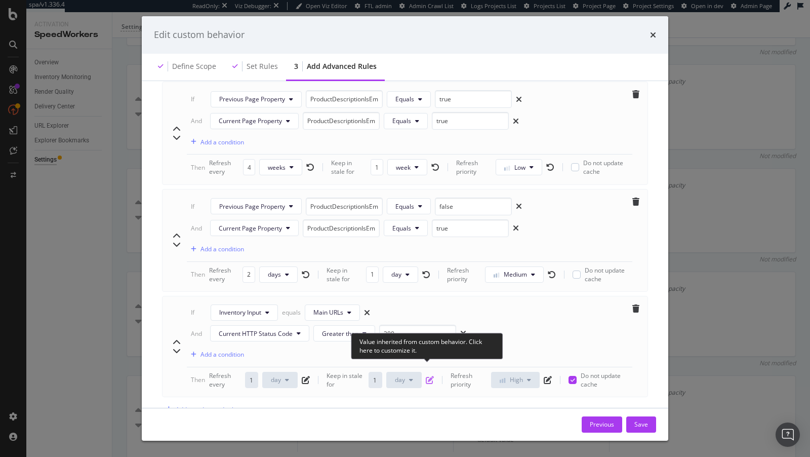
click at [426, 376] on icon "pen-to-square" at bounding box center [430, 380] width 8 height 8
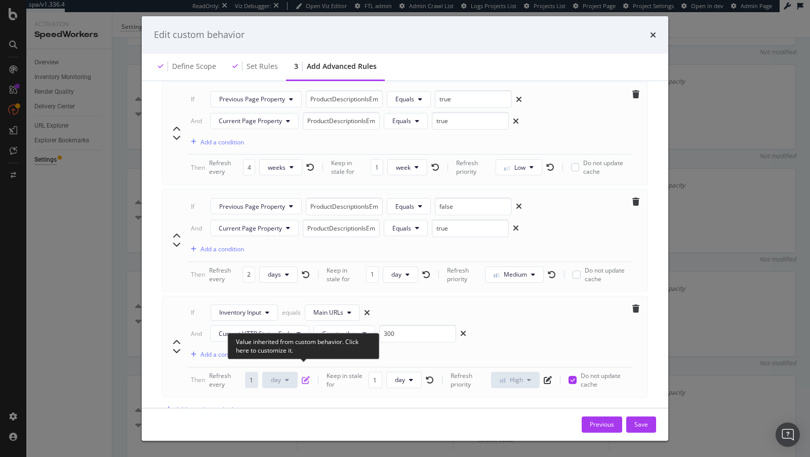
click at [305, 376] on icon "pen-to-square" at bounding box center [306, 380] width 8 height 8
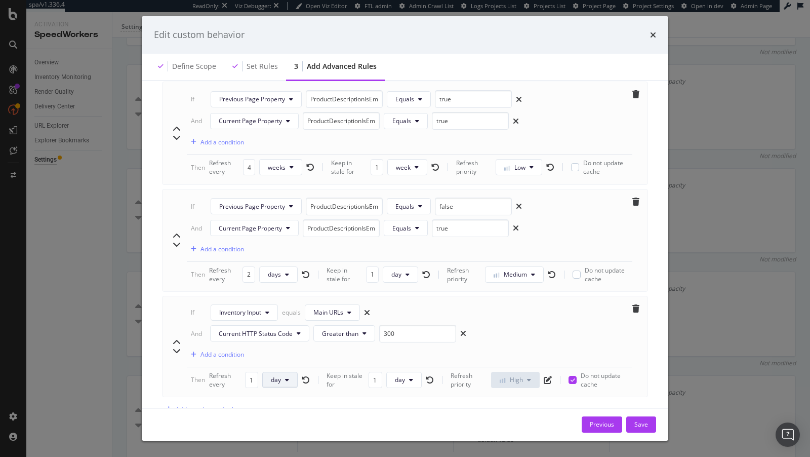
click at [276, 375] on span "day" at bounding box center [276, 379] width 10 height 9
click at [283, 316] on div "hour" at bounding box center [281, 309] width 36 height 15
click at [254, 371] on input "1" at bounding box center [250, 379] width 13 height 16
click at [252, 371] on input "1" at bounding box center [250, 379] width 13 height 16
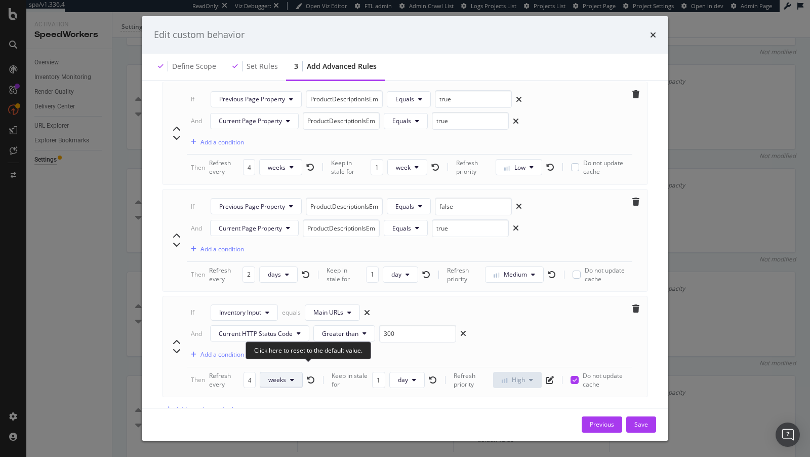
click at [289, 371] on button "weeks" at bounding box center [281, 379] width 43 height 16
click at [283, 309] on span "hours" at bounding box center [280, 309] width 23 height 9
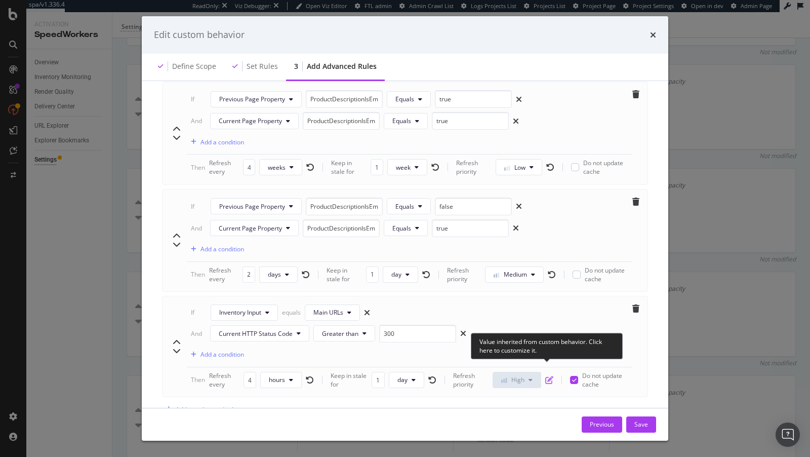
click at [548, 376] on icon "pen-to-square" at bounding box center [549, 380] width 8 height 8
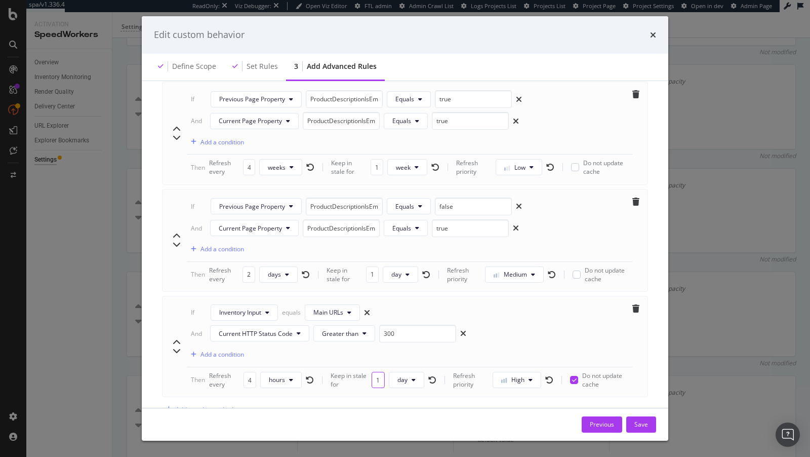
click at [380, 371] on input "1" at bounding box center [377, 379] width 13 height 16
click at [253, 371] on input "4" at bounding box center [249, 379] width 13 height 16
type input "3"
click at [641, 424] on div "Save" at bounding box center [641, 424] width 14 height 9
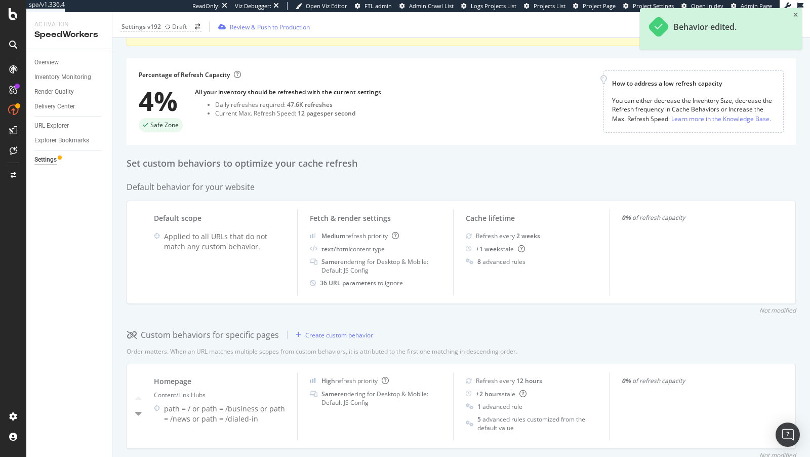
scroll to position [0, 0]
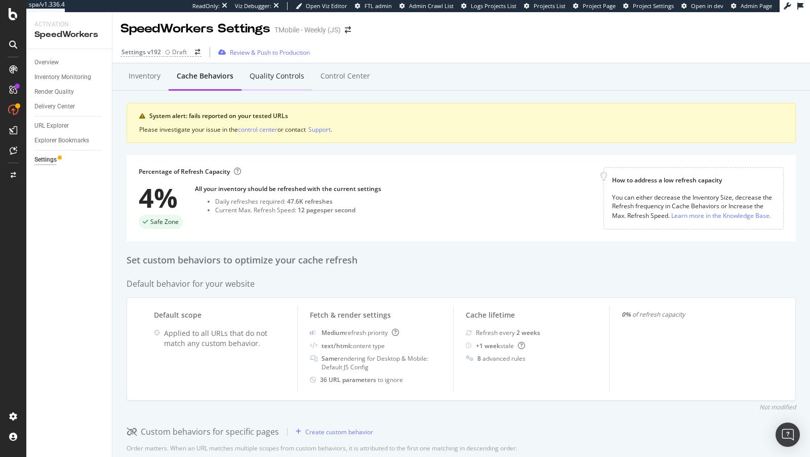
click at [278, 79] on div "Quality Controls" at bounding box center [277, 76] width 55 height 10
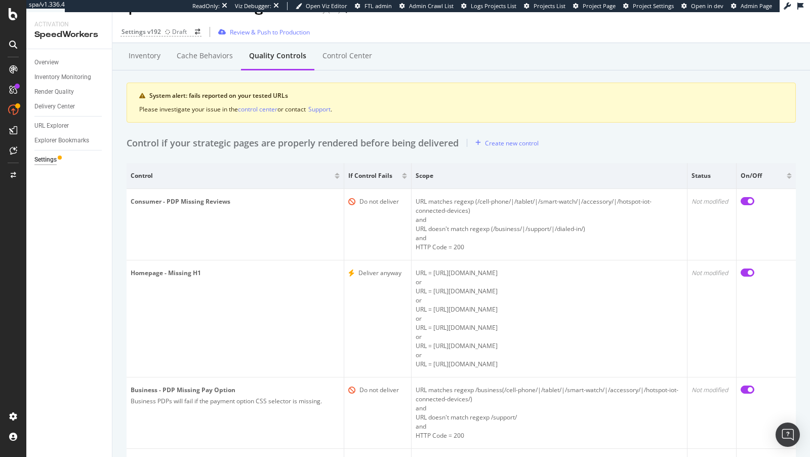
scroll to position [19, 0]
click at [201, 69] on div "Cache behaviors" at bounding box center [205, 58] width 72 height 28
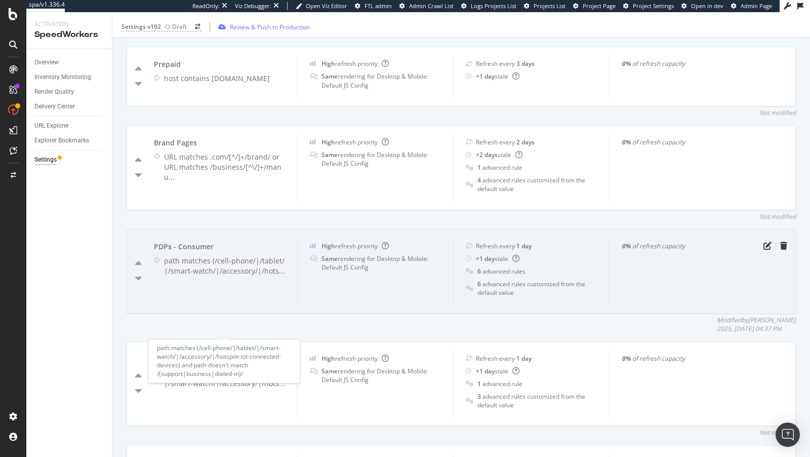
scroll to position [436, 0]
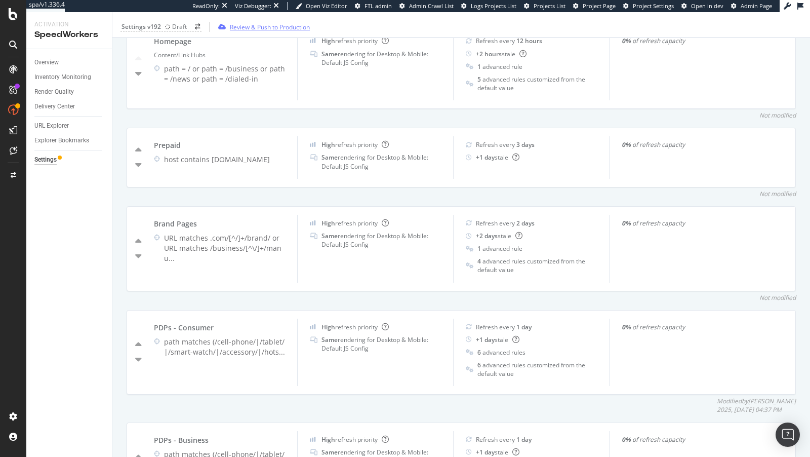
click at [253, 24] on div "Review & Push to Production" at bounding box center [270, 26] width 80 height 9
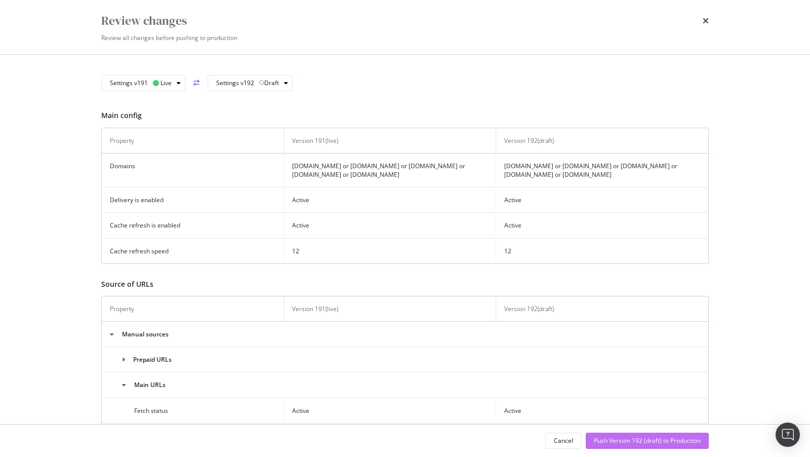
click at [648, 436] on div "Push Version 192 (draft) to Production" at bounding box center [647, 440] width 107 height 9
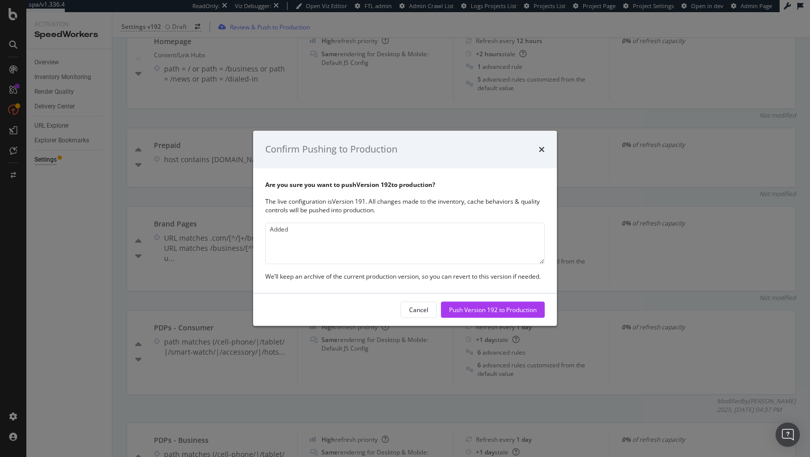
click at [427, 245] on textarea "Added" at bounding box center [404, 243] width 279 height 42
type textarea "Added inventory source advanced refresh rules for NPI PDPs"
click at [496, 311] on div "Push Version 192 to Production" at bounding box center [493, 309] width 88 height 9
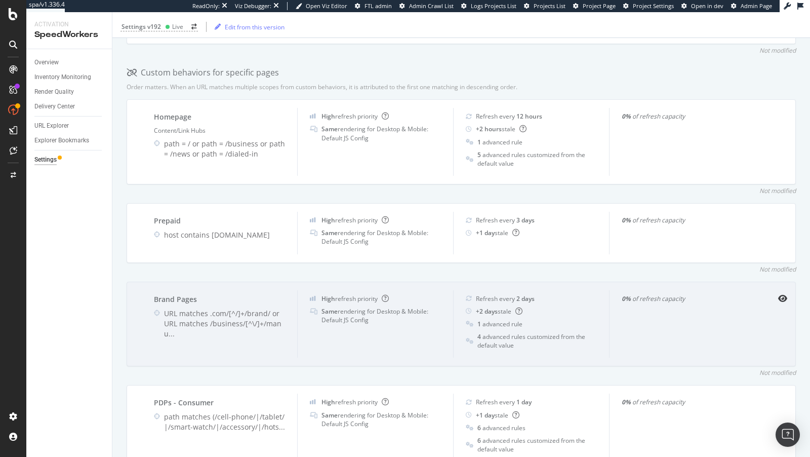
scroll to position [0, 0]
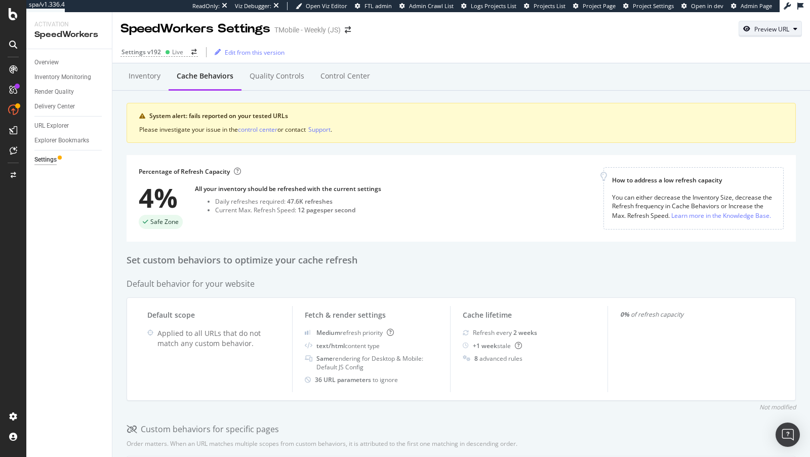
click at [768, 33] on div "Preview URL" at bounding box center [771, 29] width 35 height 9
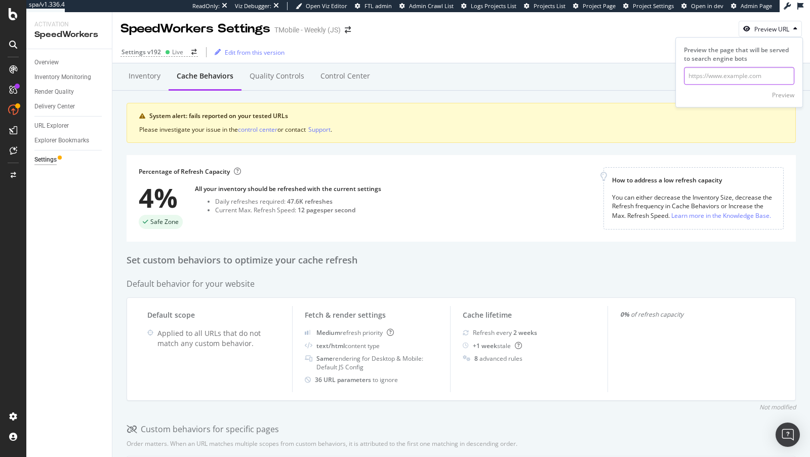
click at [736, 72] on input "url" at bounding box center [739, 76] width 110 height 18
paste input "[URL][DOMAIN_NAME]"
type input "[URL][DOMAIN_NAME]"
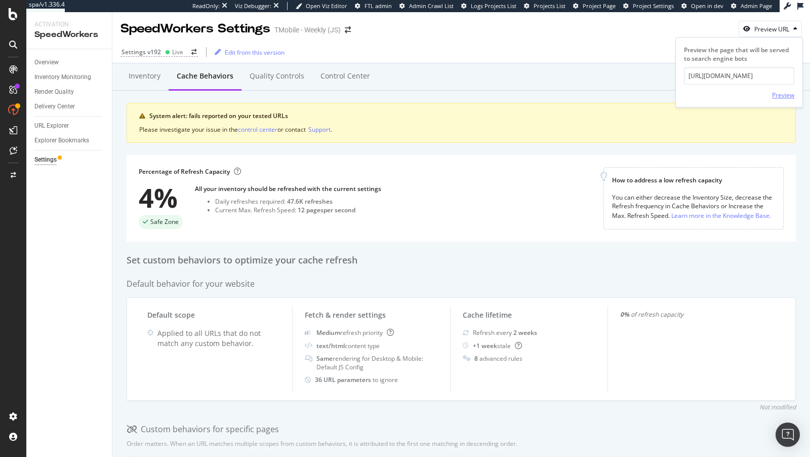
click at [783, 91] on div "Preview" at bounding box center [783, 95] width 22 height 9
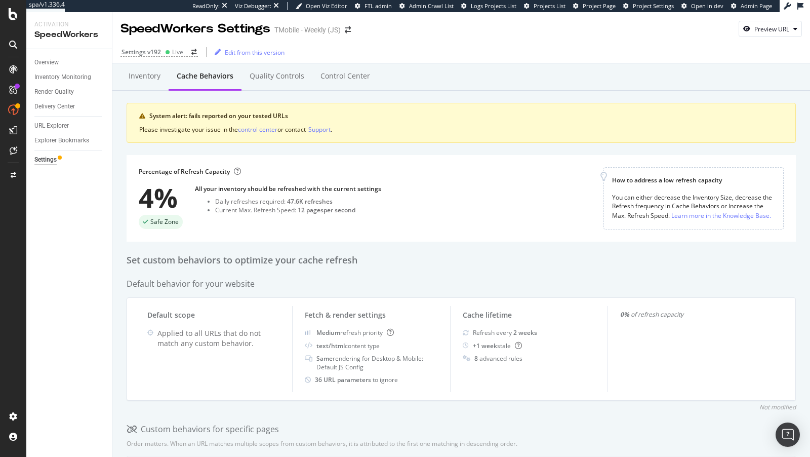
click at [404, 167] on div "Percentage of Refresh Capacity 4% Safe Zone All your inventory should be refres…" at bounding box center [371, 198] width 465 height 62
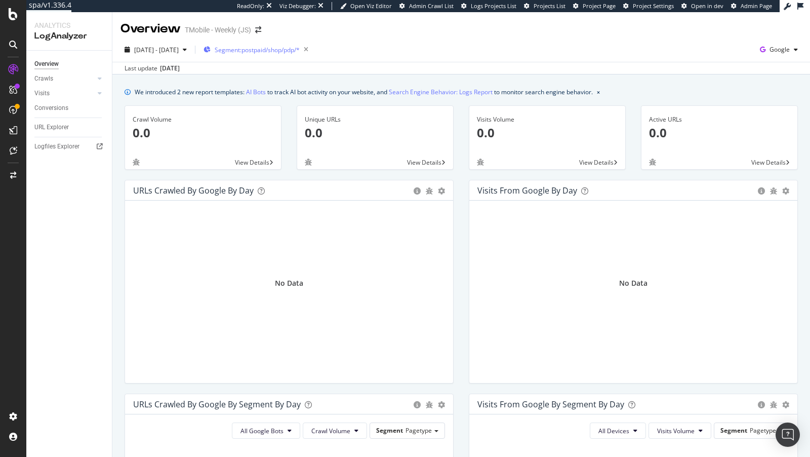
click at [294, 45] on div "Segment: postpaid/shop/pdp/*" at bounding box center [257, 50] width 109 height 14
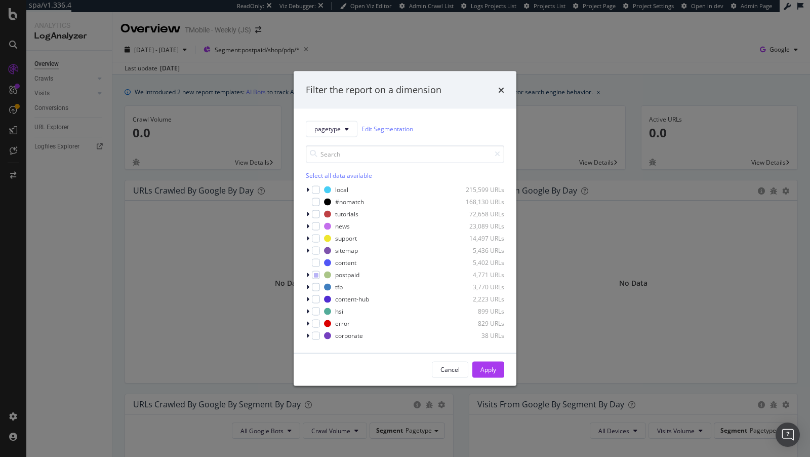
click at [213, 119] on div "Filter the report on a dimension pagetype Edit Segmentation Select all data ava…" at bounding box center [405, 228] width 810 height 457
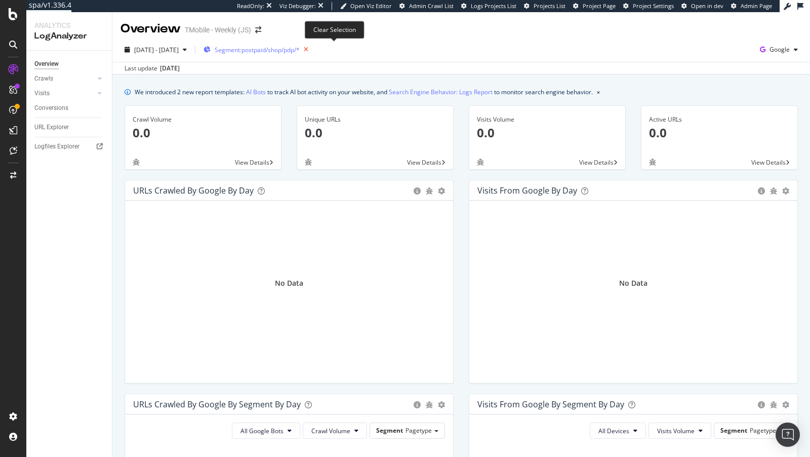
click at [312, 50] on icon "button" at bounding box center [306, 50] width 13 height 14
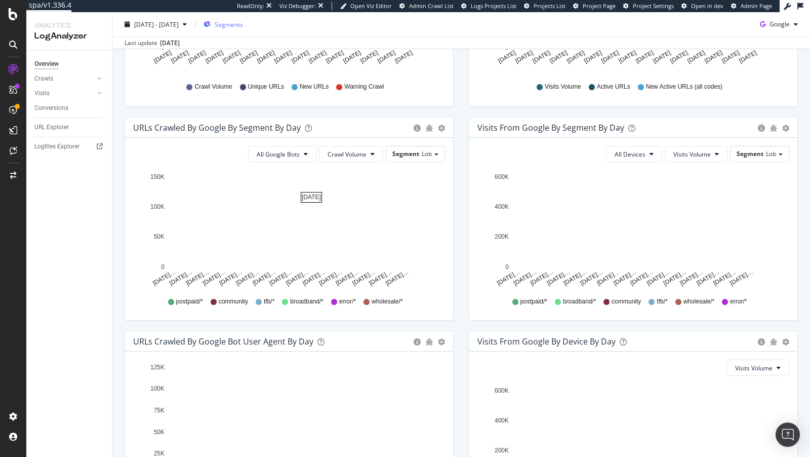
scroll to position [139, 0]
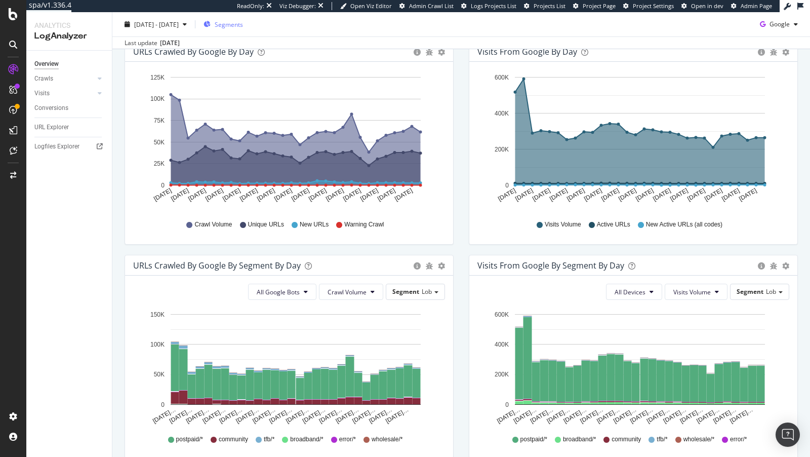
click at [242, 20] on div "Segments" at bounding box center [222, 24] width 39 height 15
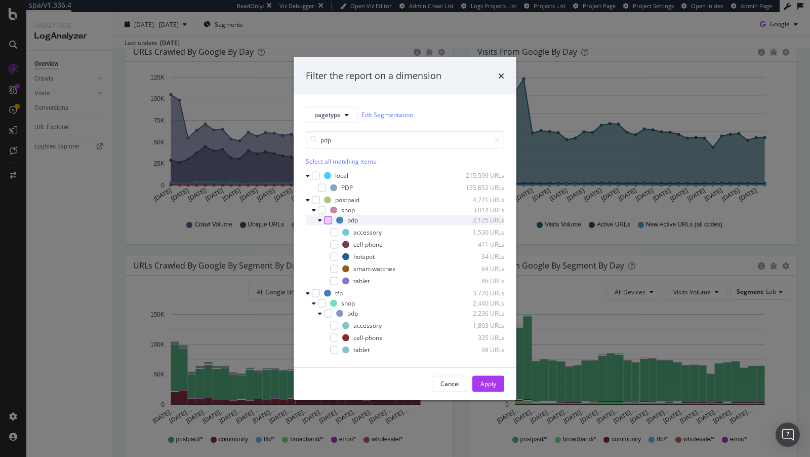
type input "pdp"
click at [328, 222] on div "modal" at bounding box center [328, 220] width 8 height 8
click at [495, 381] on div "Apply" at bounding box center [488, 383] width 16 height 9
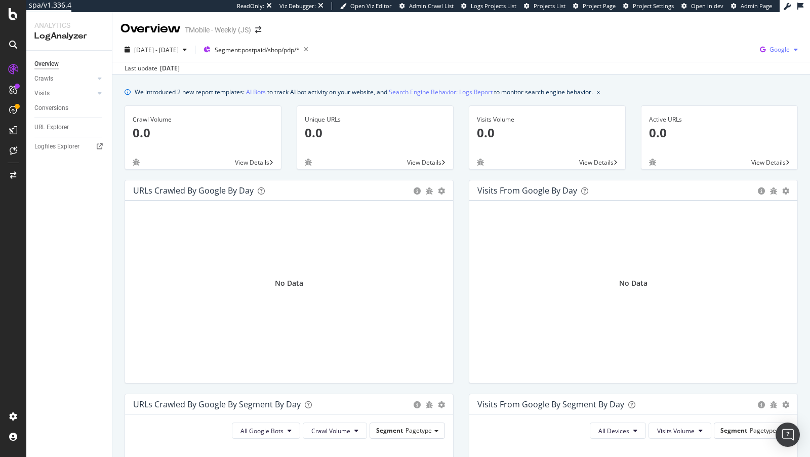
click at [779, 52] on span "Google" at bounding box center [779, 49] width 20 height 9
click at [729, 44] on span "Bing" at bounding box center [728, 40] width 37 height 9
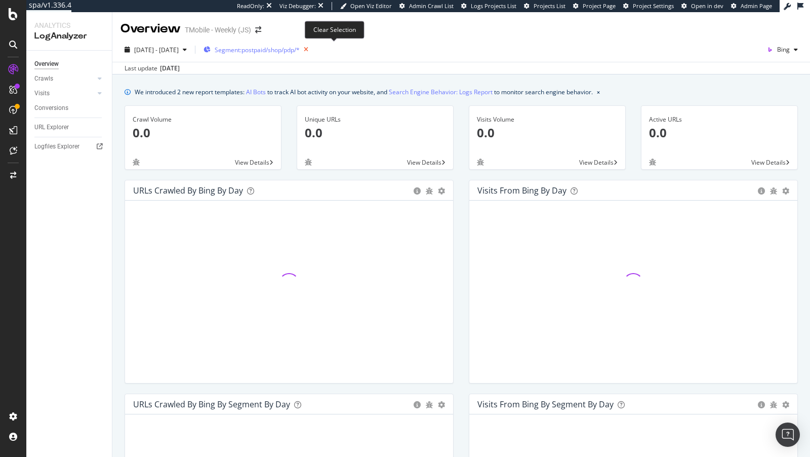
click at [312, 47] on icon "button" at bounding box center [306, 50] width 13 height 14
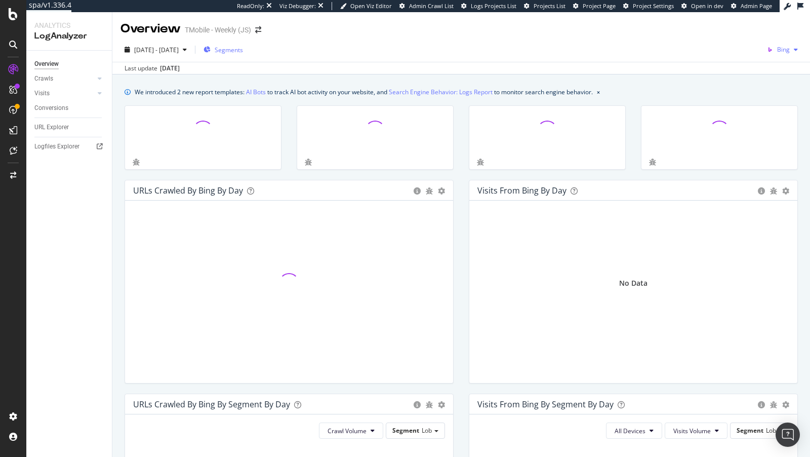
click at [779, 52] on span "Bing" at bounding box center [783, 49] width 13 height 9
click at [722, 22] on span "Google" at bounding box center [735, 22] width 37 height 9
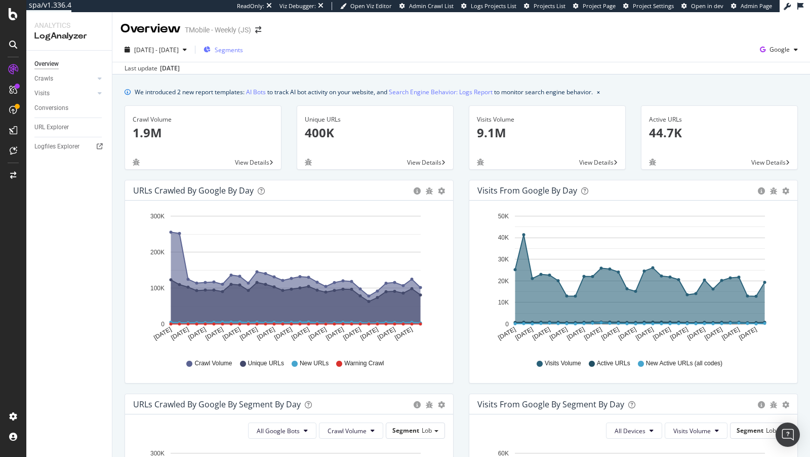
click at [243, 46] on span "Segments" at bounding box center [229, 50] width 28 height 9
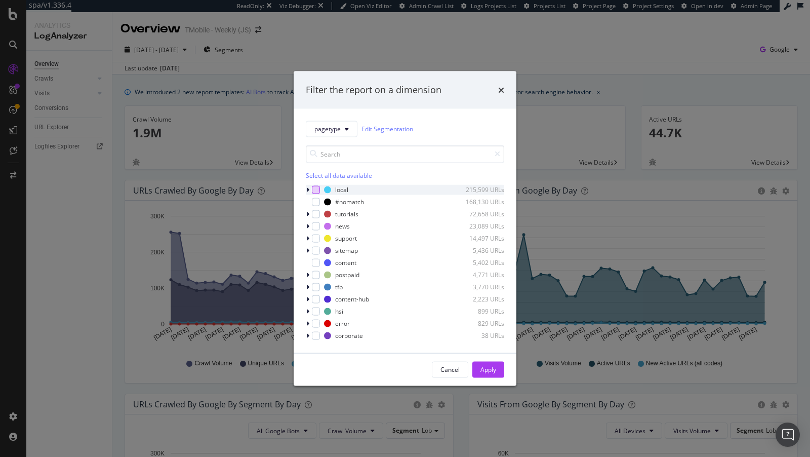
click at [316, 189] on div "modal" at bounding box center [316, 189] width 8 height 8
click at [490, 363] on div "Apply" at bounding box center [488, 368] width 16 height 15
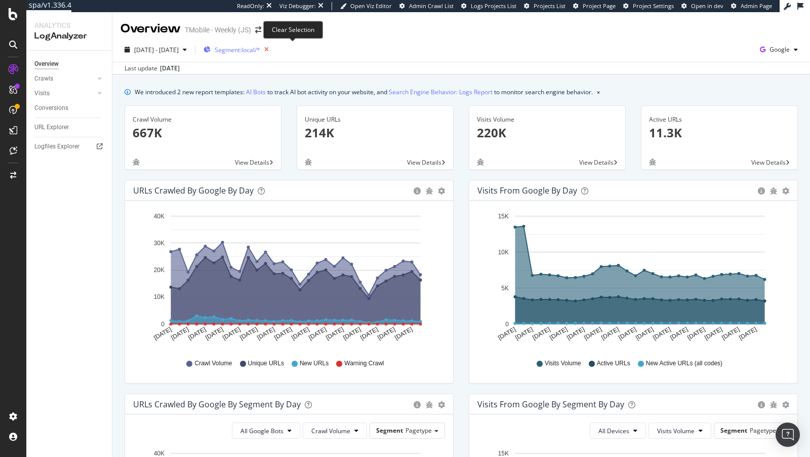
click at [273, 49] on icon "button" at bounding box center [266, 50] width 13 height 14
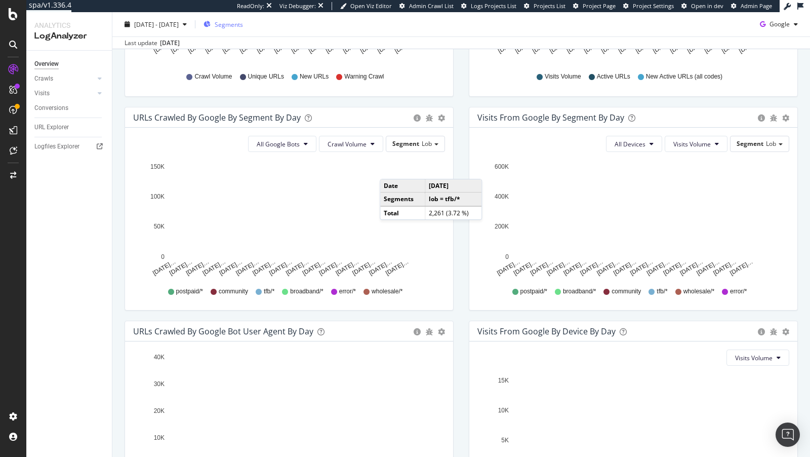
scroll to position [255, 0]
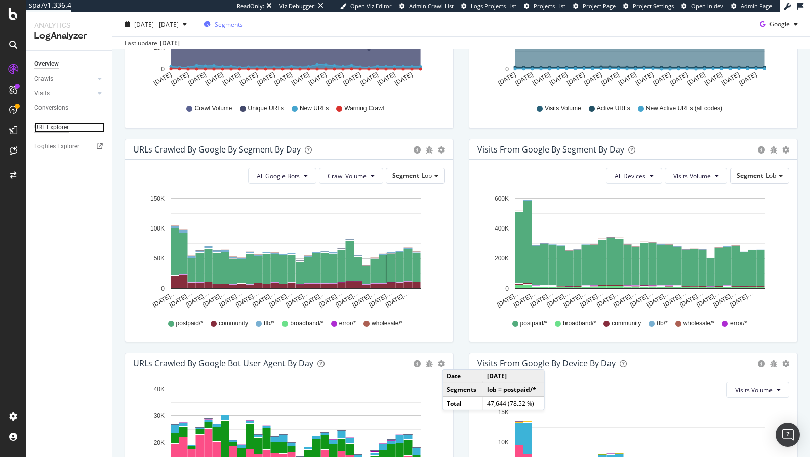
click at [58, 123] on div "URL Explorer" at bounding box center [51, 127] width 34 height 11
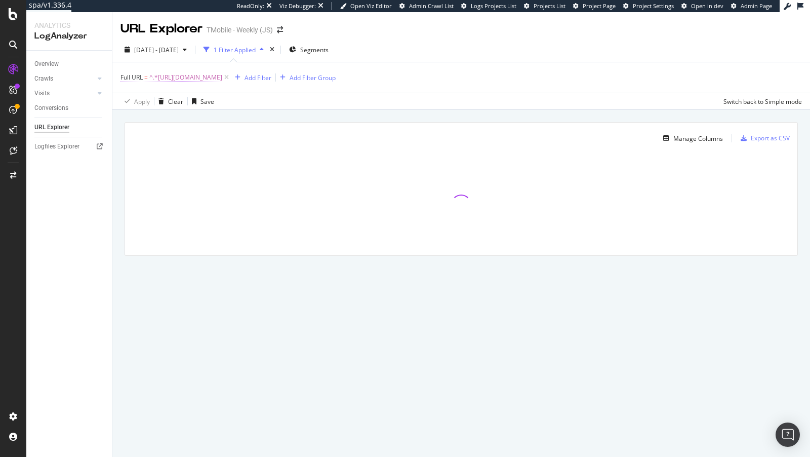
click at [222, 80] on span "^.*https://www.t-mobile.com/cell-phone/google-pixel-10.*$" at bounding box center [185, 77] width 73 height 14
click at [206, 119] on input "[URL][DOMAIN_NAME]" at bounding box center [178, 119] width 96 height 16
click at [208, 123] on input "[URL][DOMAIN_NAME]" at bounding box center [178, 119] width 96 height 16
drag, startPoint x: 206, startPoint y: 118, endPoint x: 125, endPoint y: 119, distance: 81.5
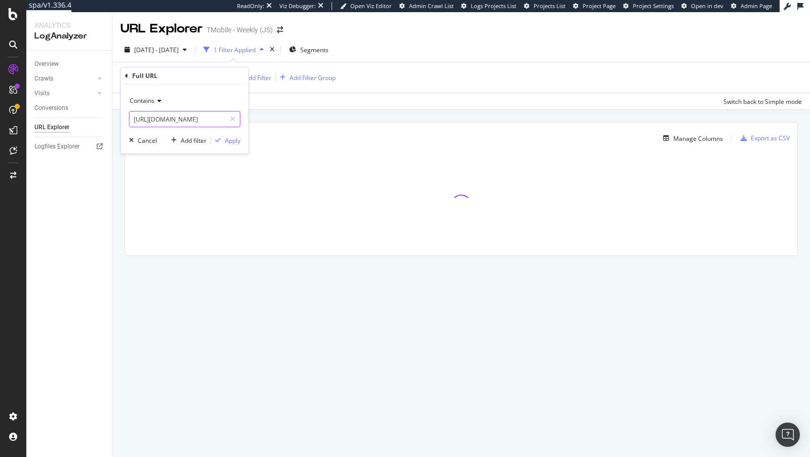
click at [125, 119] on div "Contains https://www.t-mobile.com/cell-phone/google-pixel-10 Cancel Add filter …" at bounding box center [185, 119] width 128 height 69
drag, startPoint x: 163, startPoint y: 119, endPoint x: 251, endPoint y: 122, distance: 87.1
click at [251, 122] on body "spa/v1.336.4 ReadOnly: Viz Debugger: Open Viz Editor Admin Crawl List Logs Proj…" at bounding box center [405, 228] width 810 height 457
type input "/cell-phone/"
click at [234, 140] on div "Apply" at bounding box center [233, 140] width 16 height 9
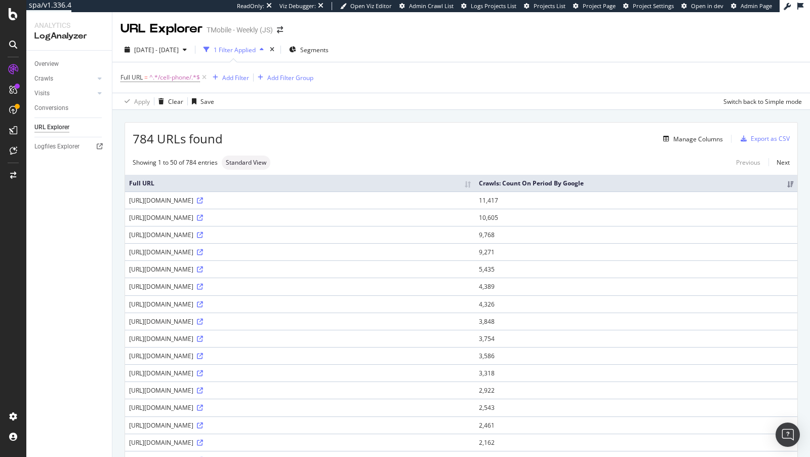
scroll to position [33, 0]
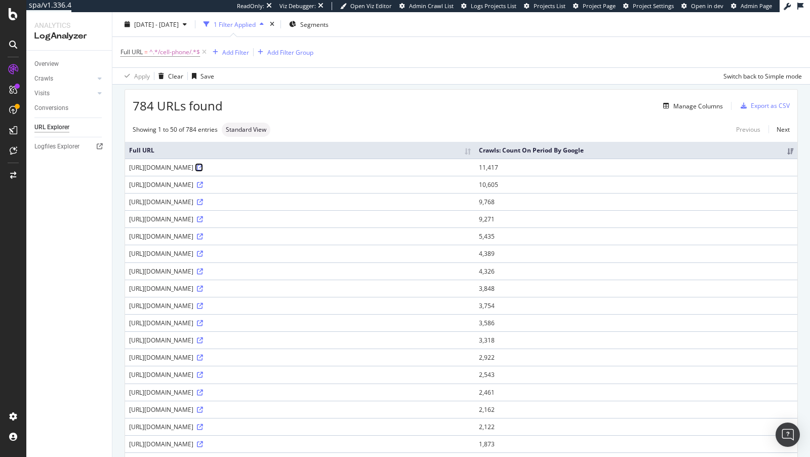
click at [203, 165] on icon at bounding box center [200, 167] width 6 height 6
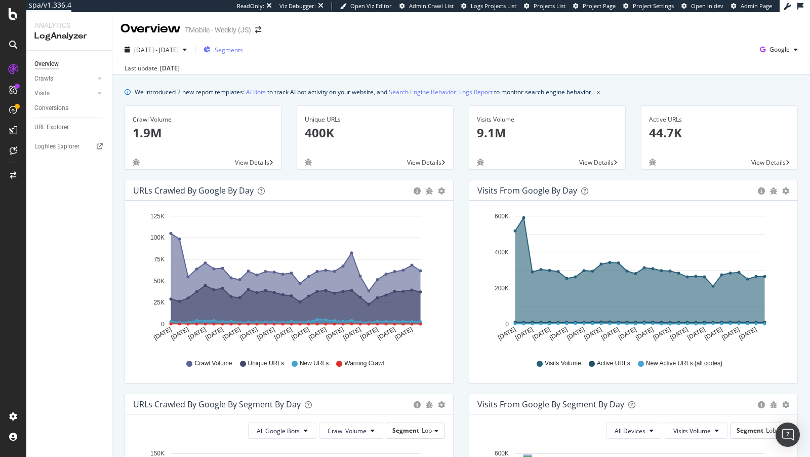
click at [243, 49] on span "Segments" at bounding box center [229, 50] width 28 height 9
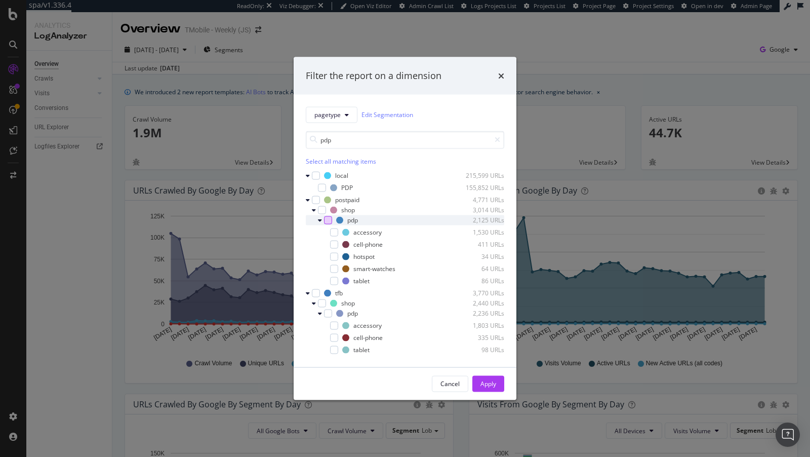
type input "pdp"
click at [324, 218] on div "modal" at bounding box center [328, 220] width 8 height 8
click at [500, 380] on button "Apply" at bounding box center [488, 383] width 32 height 16
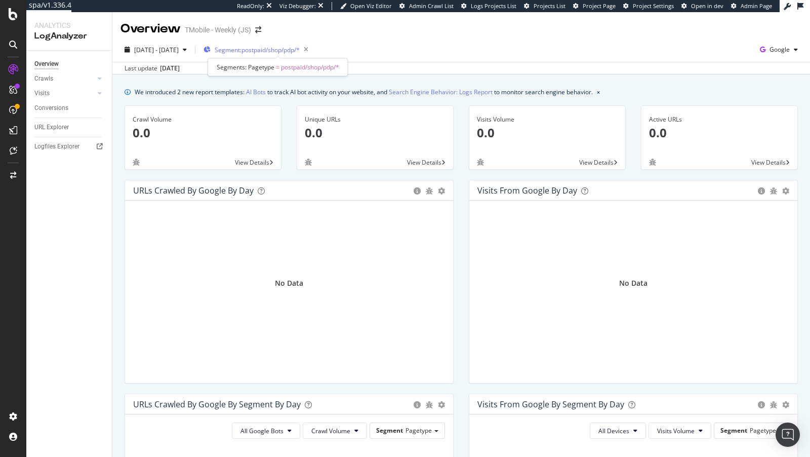
click at [275, 49] on span "Segment: postpaid/shop/pdp/*" at bounding box center [257, 50] width 85 height 9
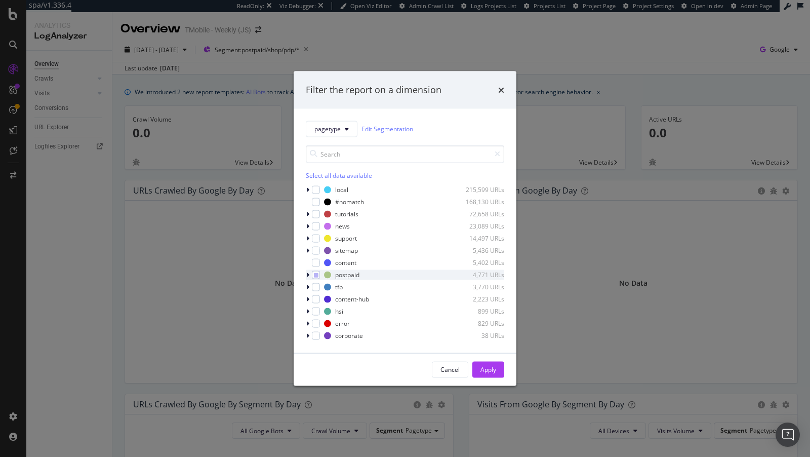
click at [309, 275] on div "modal" at bounding box center [309, 274] width 6 height 10
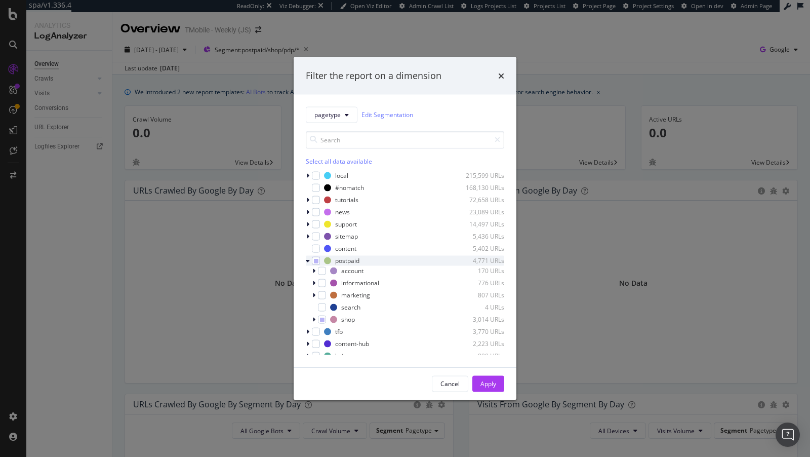
click at [311, 261] on div "modal" at bounding box center [309, 260] width 6 height 10
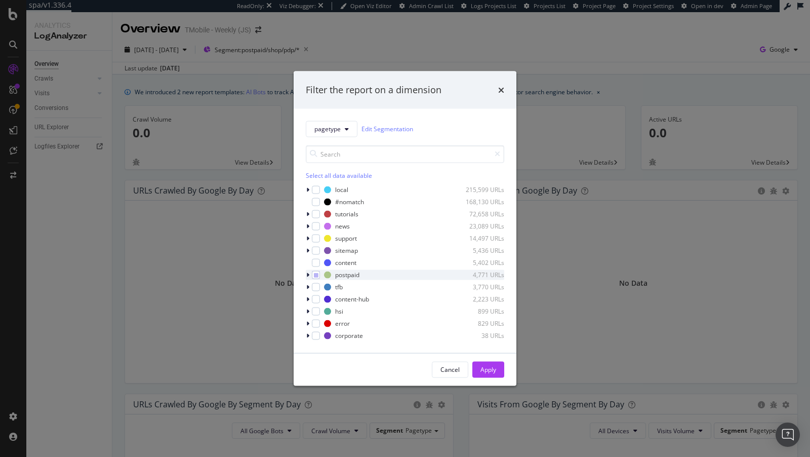
click at [317, 278] on div "postpaid 4,771 URLs" at bounding box center [405, 274] width 198 height 10
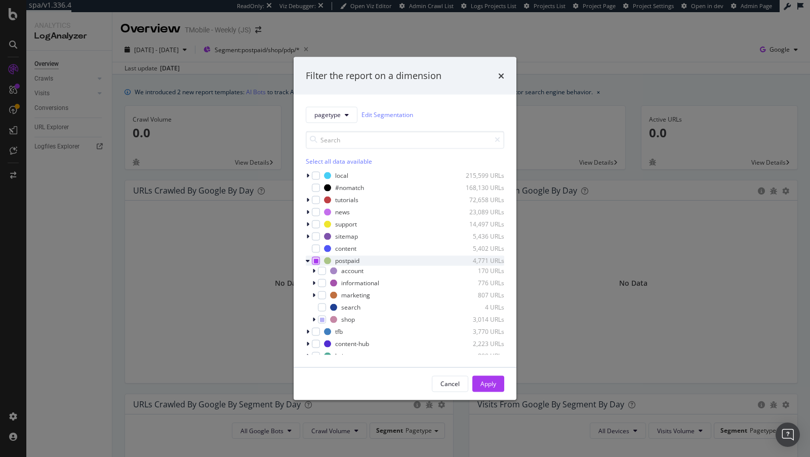
click at [317, 262] on div "modal" at bounding box center [316, 260] width 8 height 8
click at [493, 381] on div "Apply" at bounding box center [488, 383] width 16 height 9
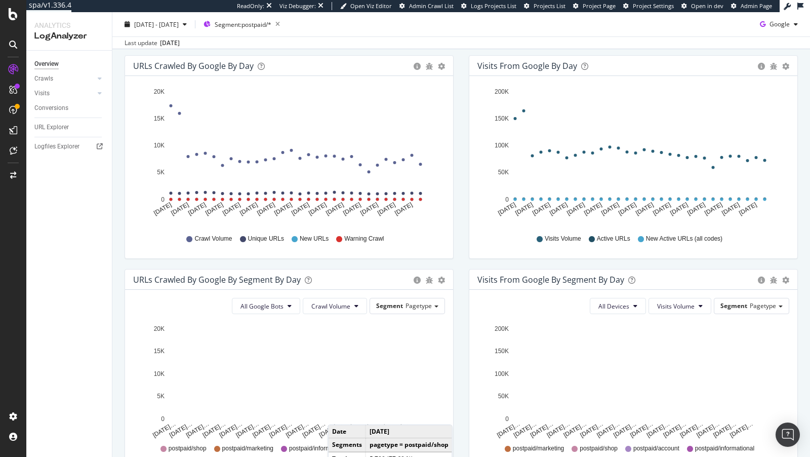
scroll to position [198, 0]
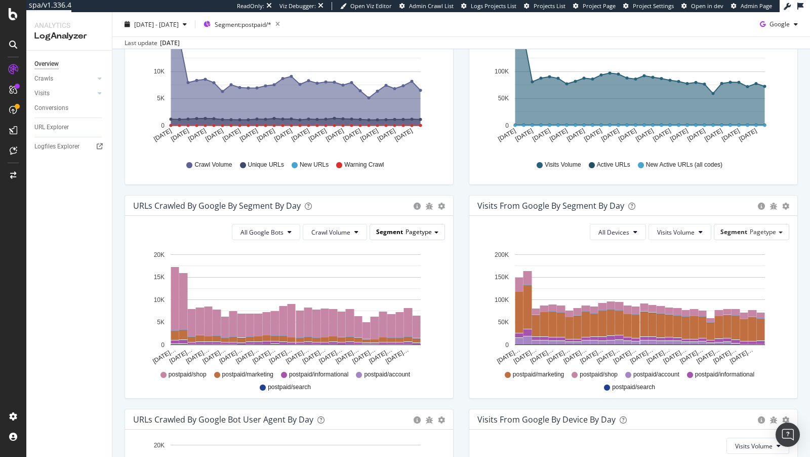
click at [387, 228] on span "Segment" at bounding box center [389, 231] width 27 height 9
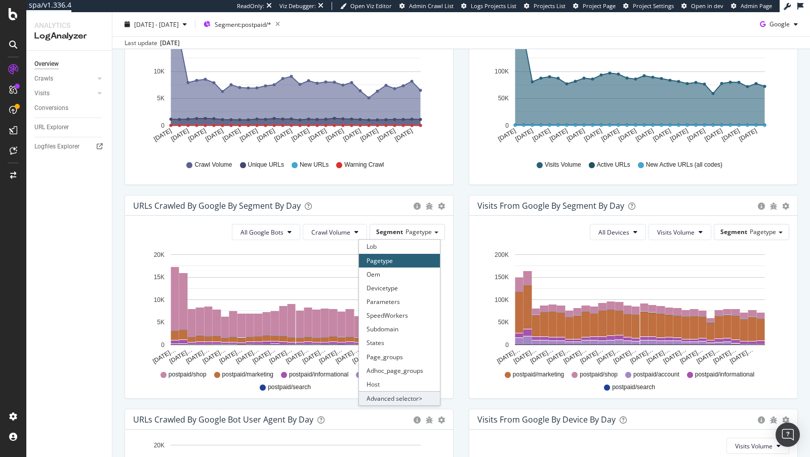
click at [406, 394] on div "Advanced selector >" at bounding box center [399, 398] width 81 height 14
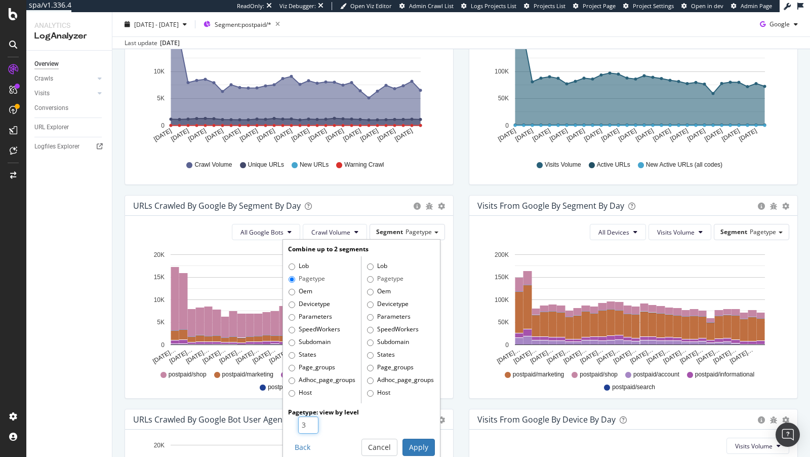
type input "3"
click at [310, 420] on input "3" at bounding box center [308, 424] width 20 height 17
click at [416, 447] on button "Apply" at bounding box center [418, 446] width 32 height 17
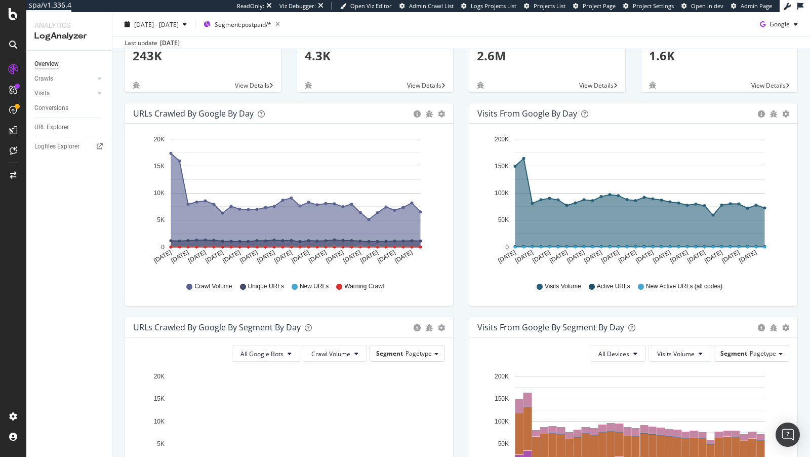
scroll to position [210, 0]
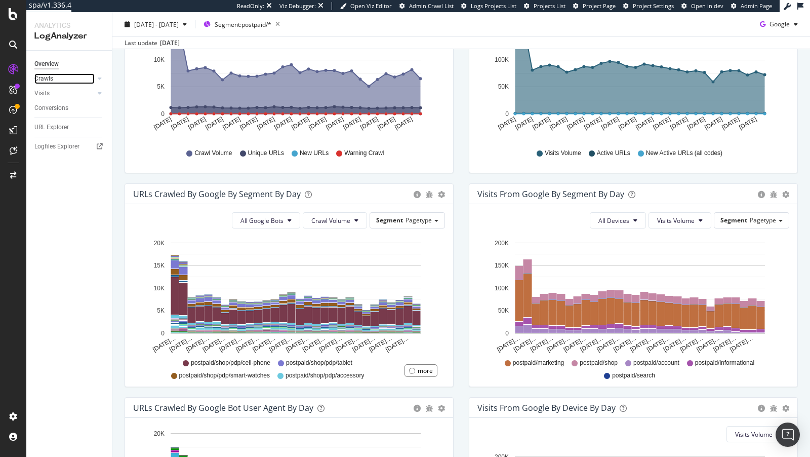
click at [65, 79] on link "Crawls" at bounding box center [64, 78] width 60 height 11
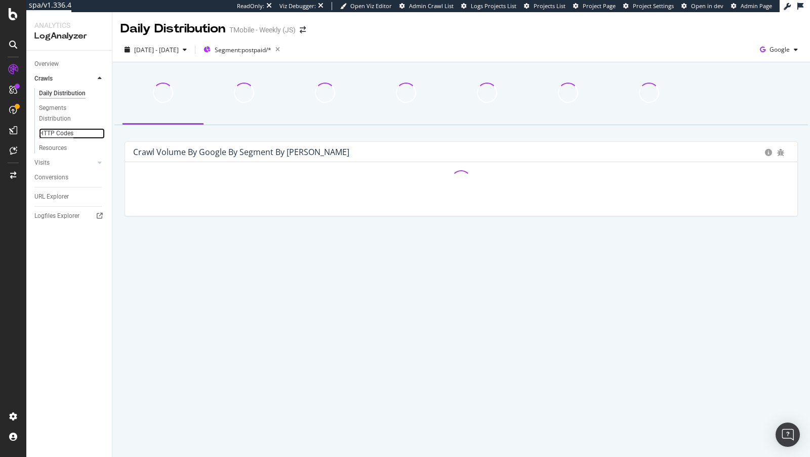
click at [60, 136] on div "HTTP Codes" at bounding box center [56, 133] width 34 height 11
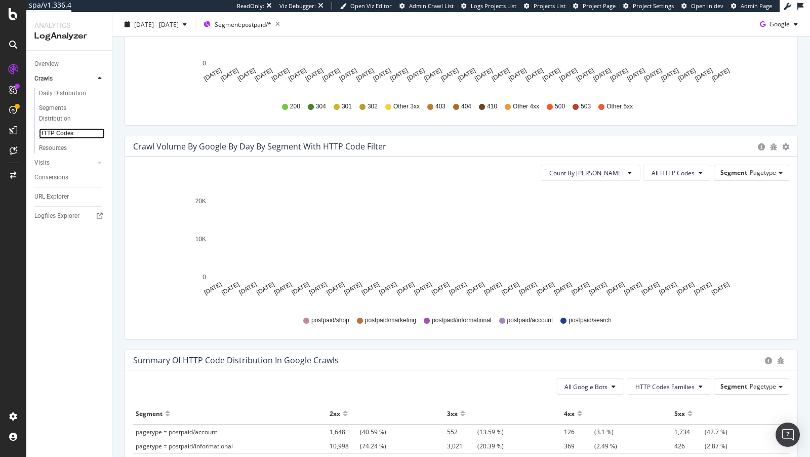
scroll to position [462, 0]
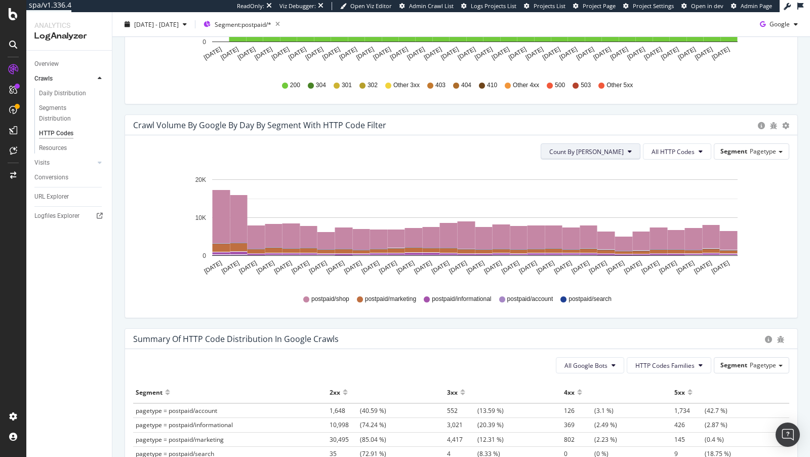
click at [617, 144] on button "Count By Day" at bounding box center [591, 151] width 100 height 16
click at [741, 157] on div "Segment Pagetype" at bounding box center [751, 151] width 75 height 16
click at [741, 152] on span "Segment" at bounding box center [733, 151] width 27 height 9
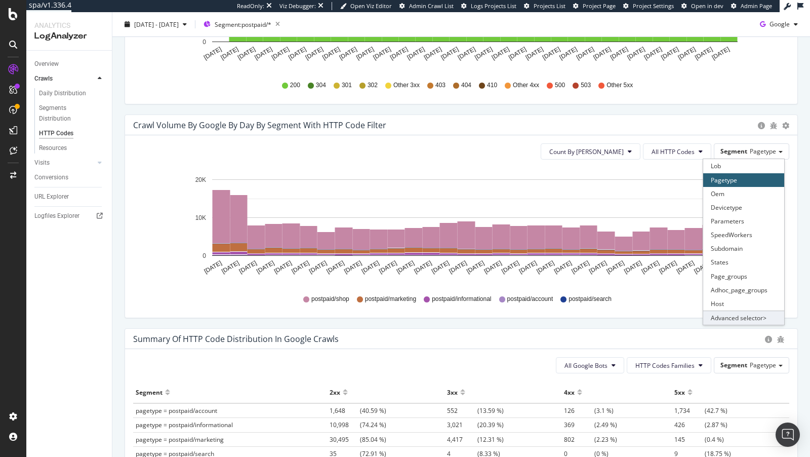
click at [738, 315] on div "Advanced selector >" at bounding box center [743, 317] width 81 height 14
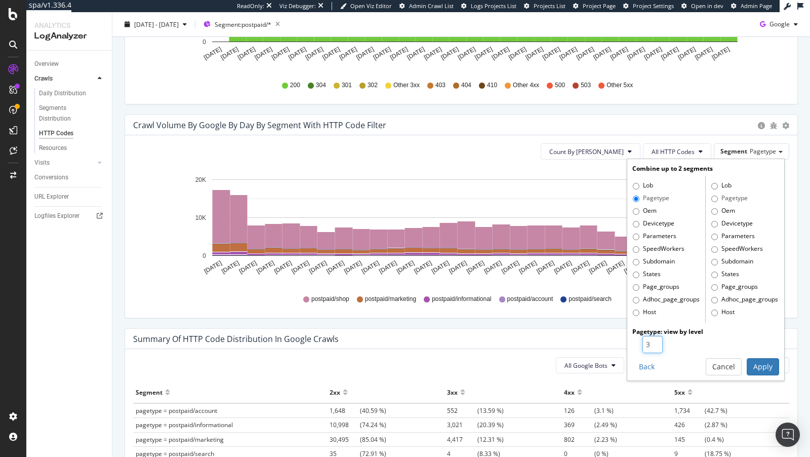
type input "3"
click at [658, 338] on input "3" at bounding box center [652, 344] width 20 height 17
click at [764, 361] on button "Apply" at bounding box center [763, 366] width 32 height 17
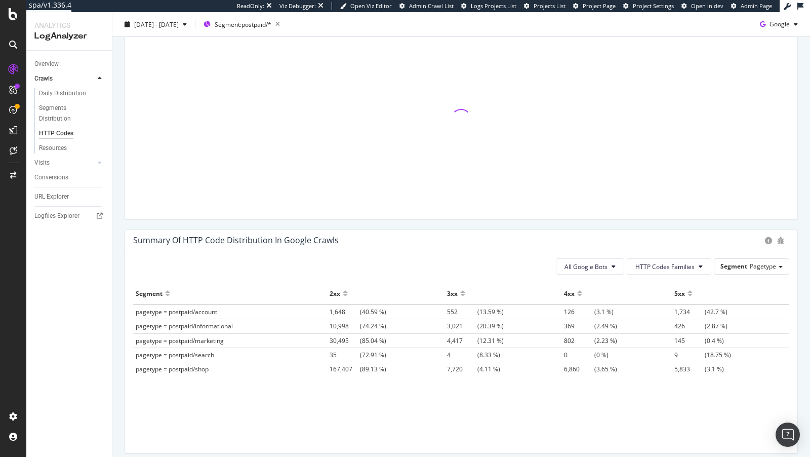
scroll to position [571, 0]
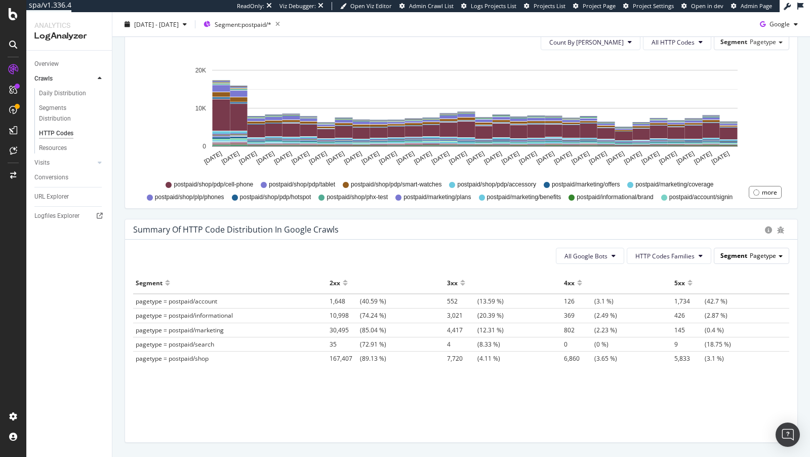
click at [744, 259] on div "Segment Pagetype" at bounding box center [751, 255] width 74 height 15
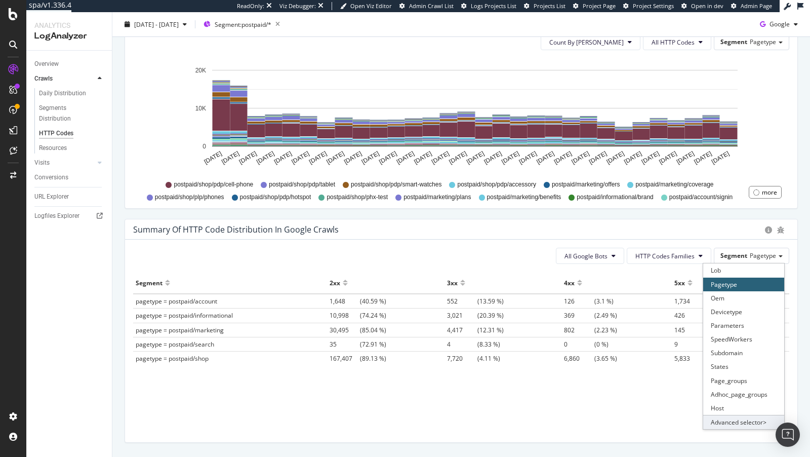
click at [742, 417] on div "Advanced selector >" at bounding box center [743, 421] width 81 height 14
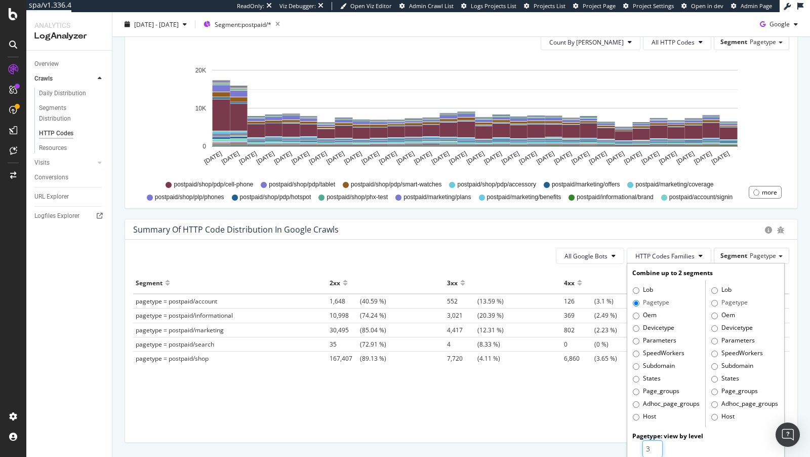
type input "3"
click at [654, 444] on input "3" at bounding box center [652, 448] width 20 height 17
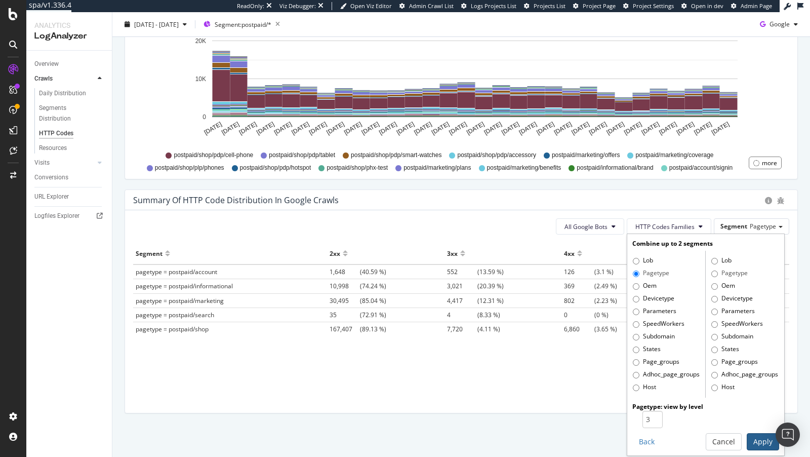
click at [764, 442] on button "Apply" at bounding box center [763, 441] width 32 height 17
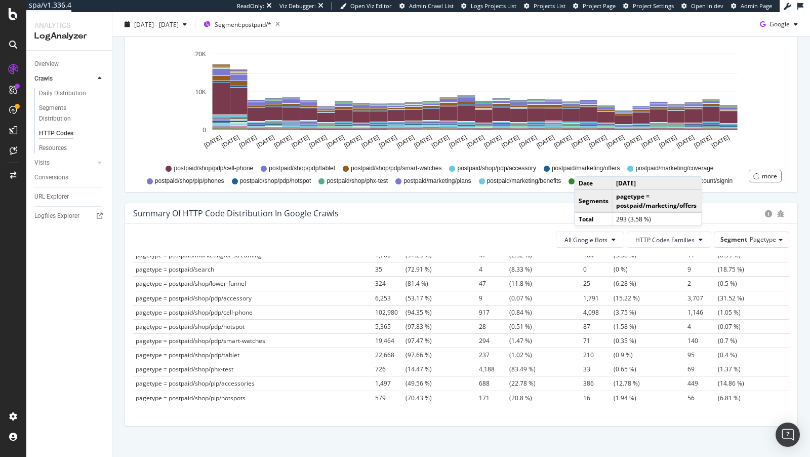
scroll to position [313, 0]
drag, startPoint x: 221, startPoint y: 303, endPoint x: 609, endPoint y: 308, distance: 387.7
click at [612, 307] on tr "pagetype = postpaid/shop/pdp/cell-phone 102,980 (94.35 %) 917 (0.84 %) 4,098 (3…" at bounding box center [461, 314] width 656 height 14
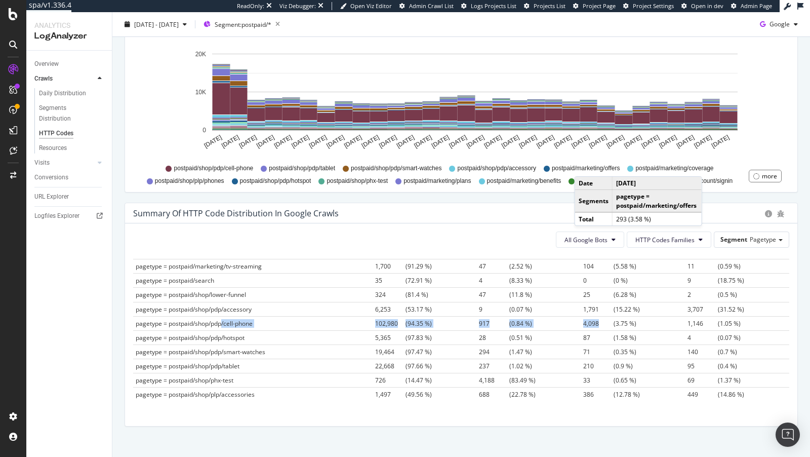
scroll to position [294, 0]
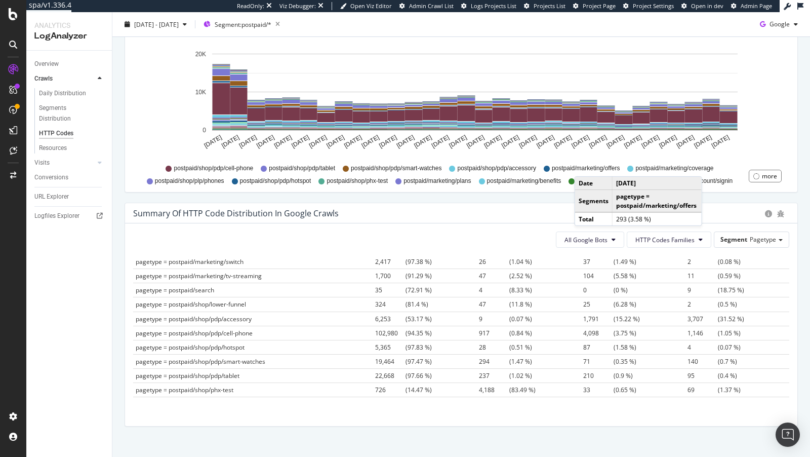
click at [243, 340] on td "pagetype = postpaid/shop/pdp/hotspot" at bounding box center [252, 347] width 239 height 14
drag, startPoint x: 134, startPoint y: 324, endPoint x: 617, endPoint y: 311, distance: 484.0
click at [617, 311] on tbody "pagetype = postpaid/account/guestpay 0 (0 %) 203 (100 %) 0 (0 %) 0 (0 %) pagety…" at bounding box center [461, 225] width 656 height 484
click at [708, 328] on span "1,146" at bounding box center [702, 332] width 30 height 9
drag, startPoint x: 752, startPoint y: 327, endPoint x: 136, endPoint y: 328, distance: 615.9
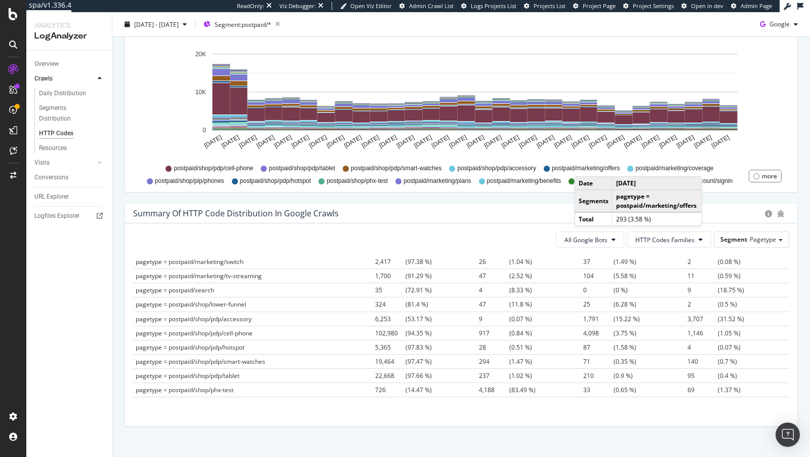
click at [136, 328] on tr "pagetype = postpaid/shop/pdp/cell-phone 102,980 (94.35 %) 917 (0.84 %) 4,098 (3…" at bounding box center [461, 332] width 656 height 14
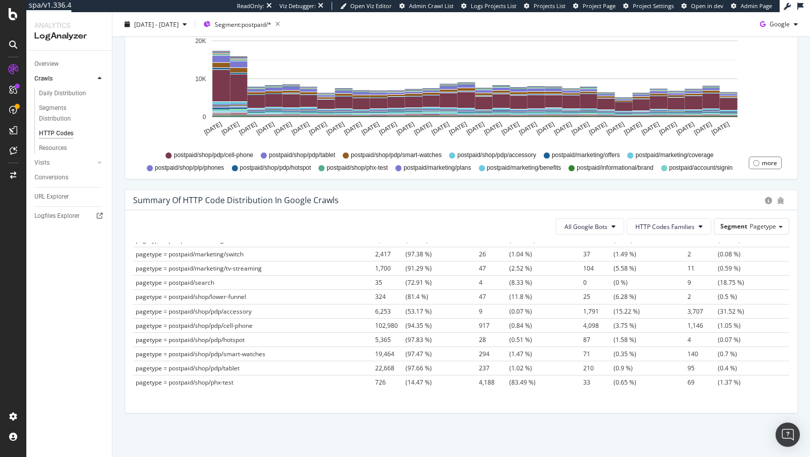
scroll to position [288, 0]
